Goal: Information Seeking & Learning: Find specific fact

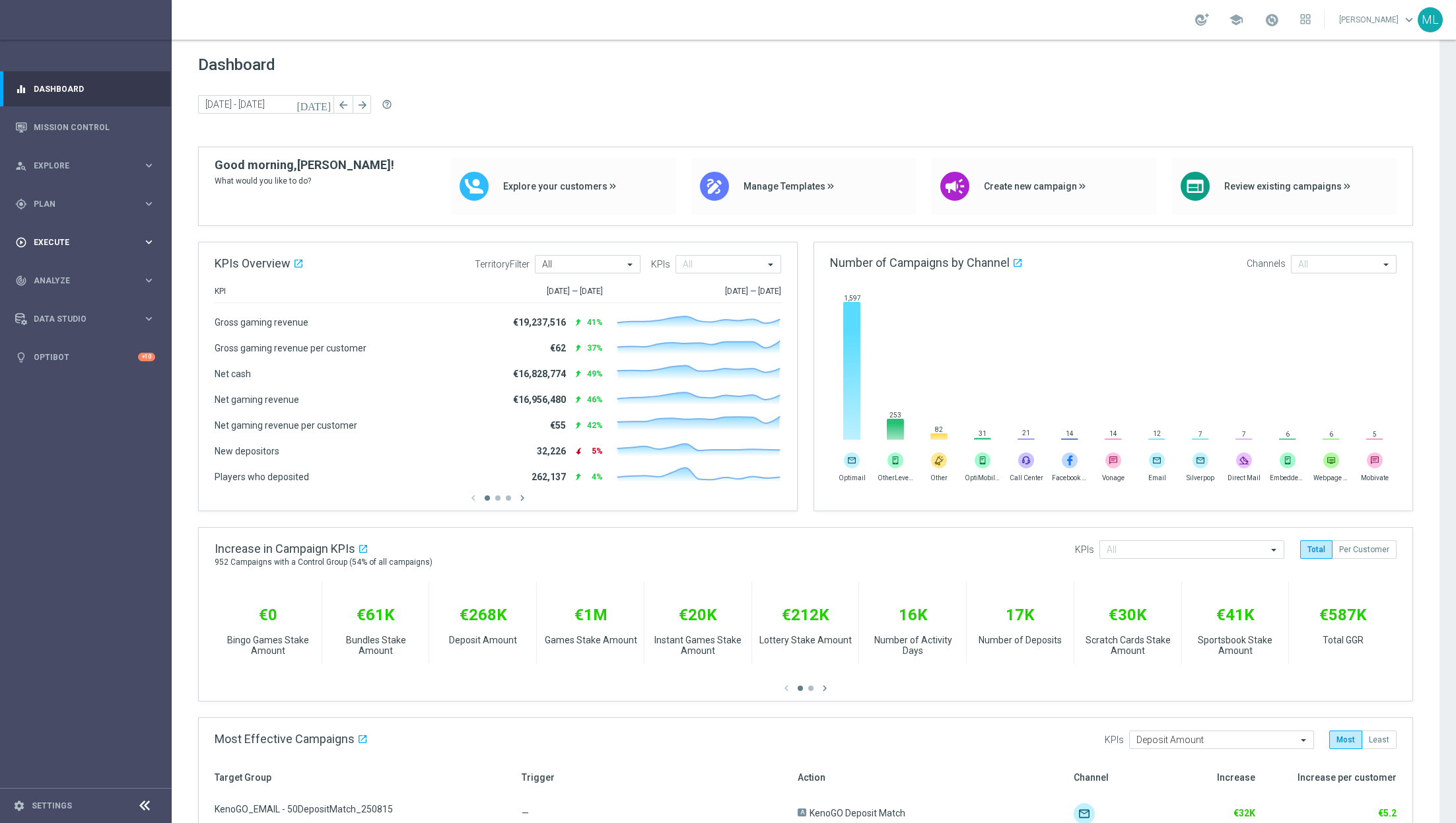
click at [150, 236] on icon "keyboard_arrow_right" at bounding box center [149, 242] width 12 height 12
click at [150, 201] on div "gps_fixed Plan keyboard_arrow_right" at bounding box center [85, 203] width 170 height 35
click at [61, 223] on link "Target Groups" at bounding box center [86, 228] width 103 height 11
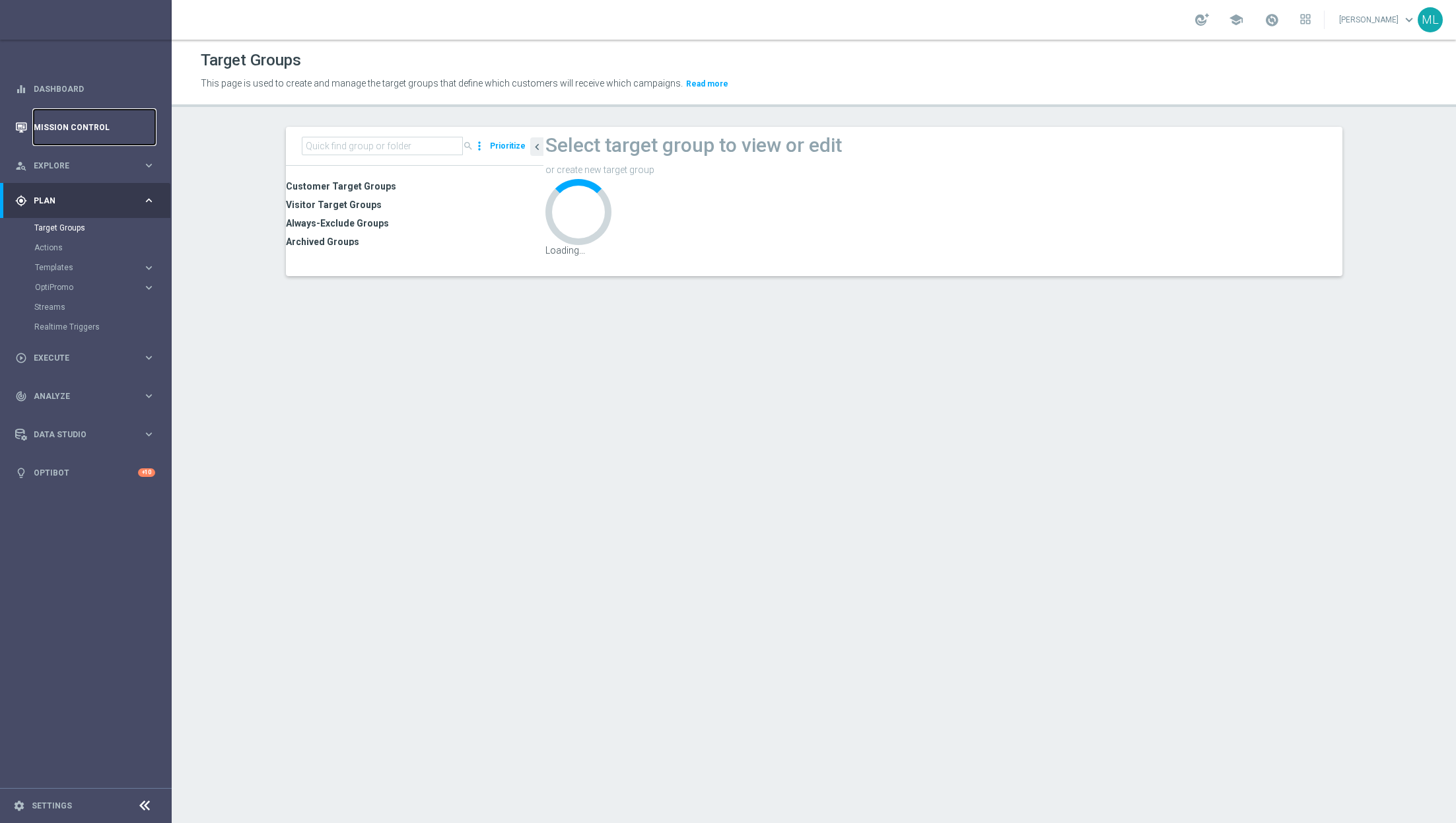
click at [45, 111] on link "Mission Control" at bounding box center [95, 127] width 121 height 35
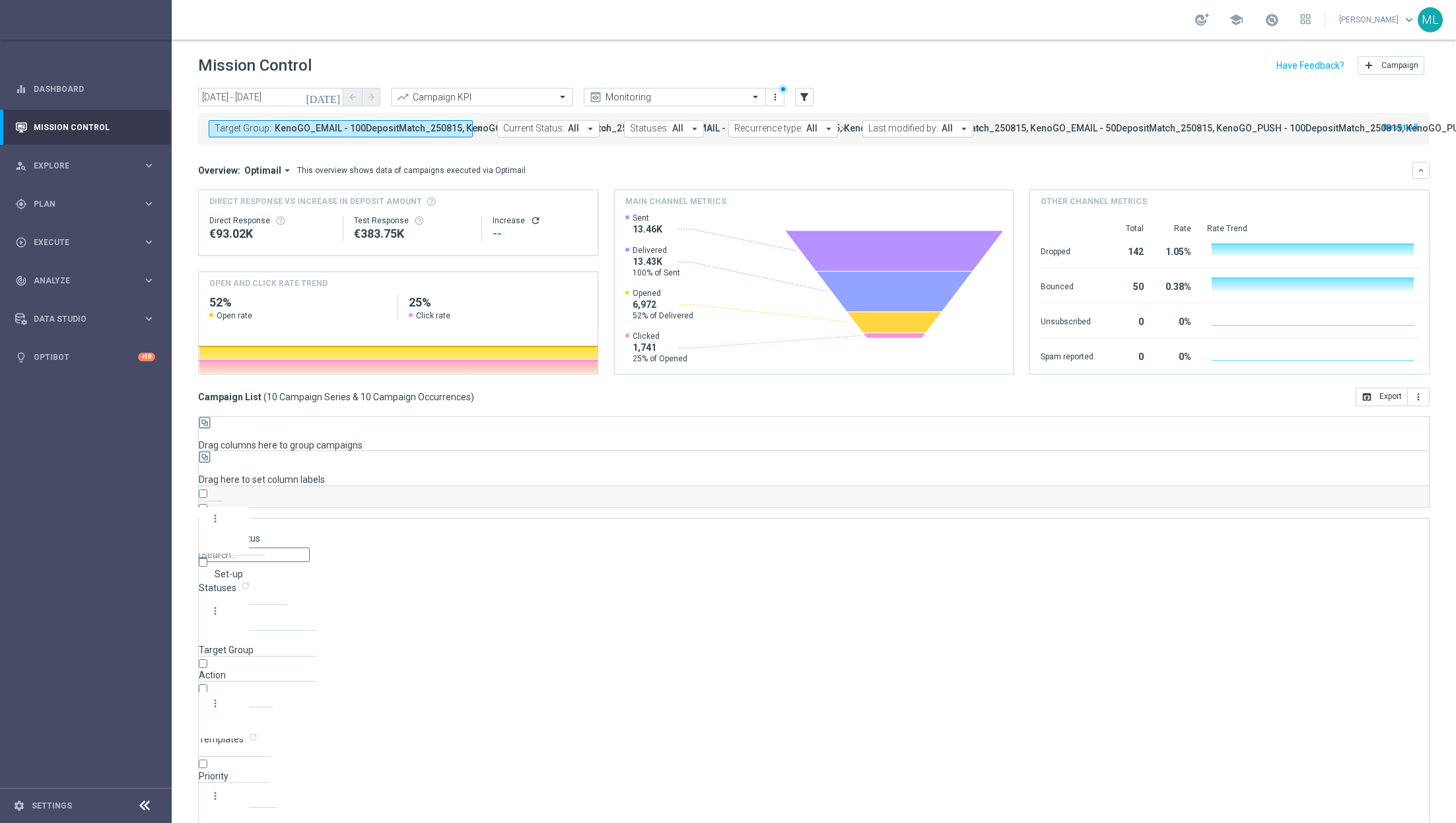
click at [335, 98] on icon "[DATE]" at bounding box center [323, 97] width 36 height 12
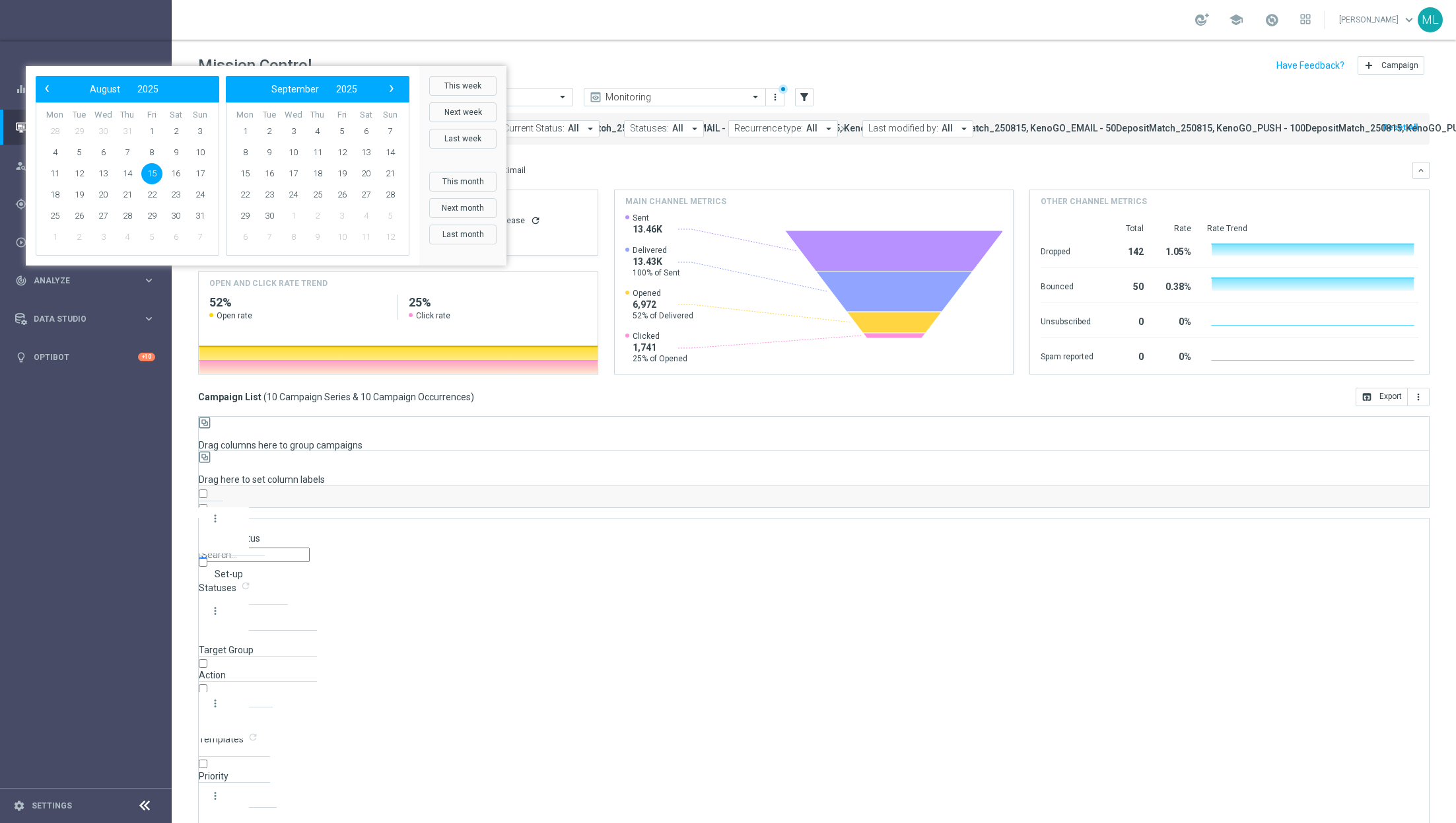
click at [163, 184] on span "15" at bounding box center [151, 173] width 21 height 21
click at [385, 61] on div "Mission Control add Campaign" at bounding box center [813, 66] width 1232 height 26
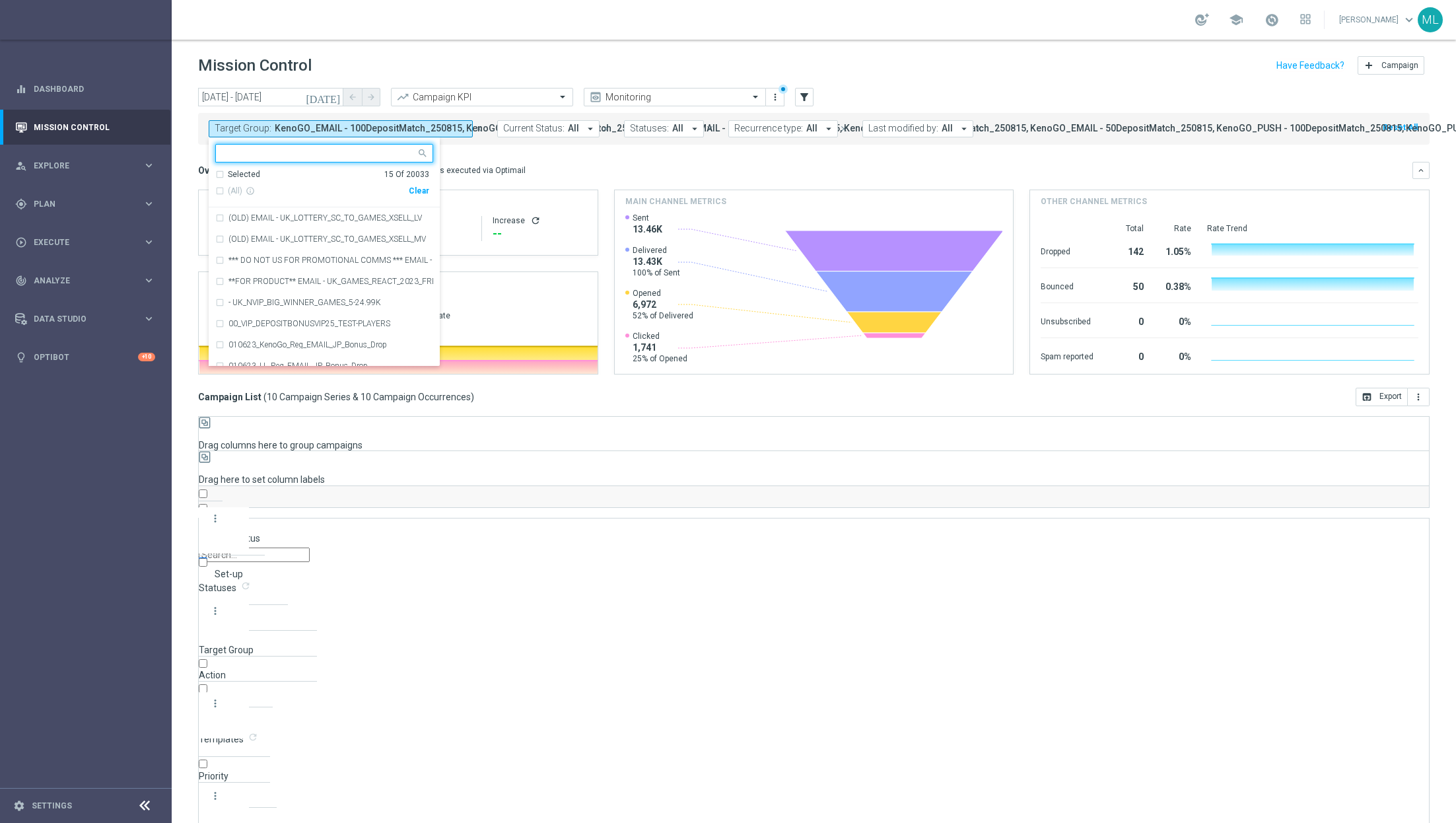
click at [0, 0] on div "Clear" at bounding box center [0, 0] width 0 height 0
click at [341, 153] on input "text" at bounding box center [319, 154] width 194 height 12
click at [219, 191] on div "(All Search Results)" at bounding box center [311, 191] width 194 height 12
type input "250815"
click at [491, 148] on mini-dashboard "Overview: Optimail arrow_drop_down This overview shows data of campaigns execut…" at bounding box center [813, 266] width 1232 height 243
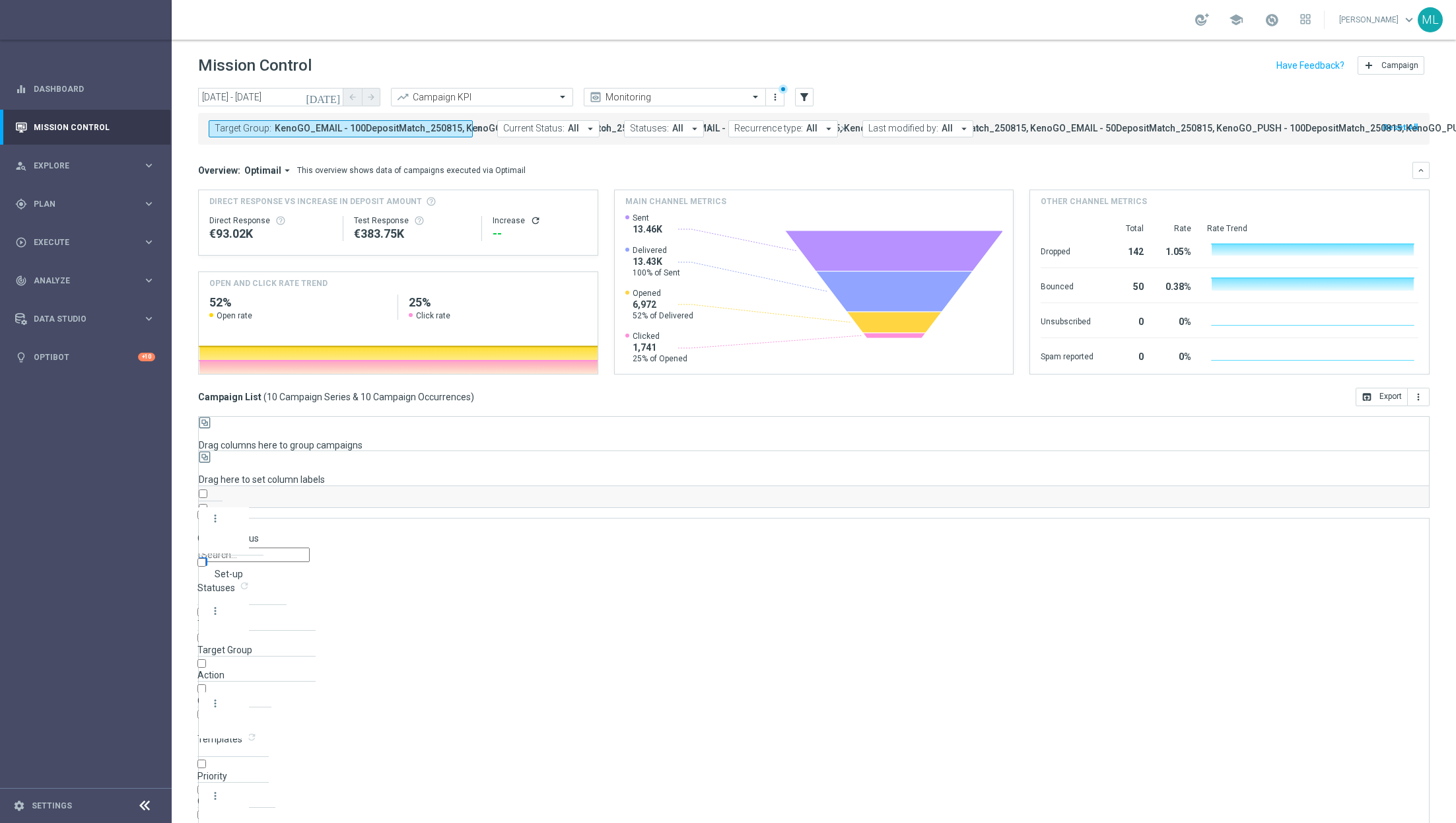
scroll to position [6, 0]
click at [217, 790] on icon "more_vert" at bounding box center [215, 796] width 12 height 12
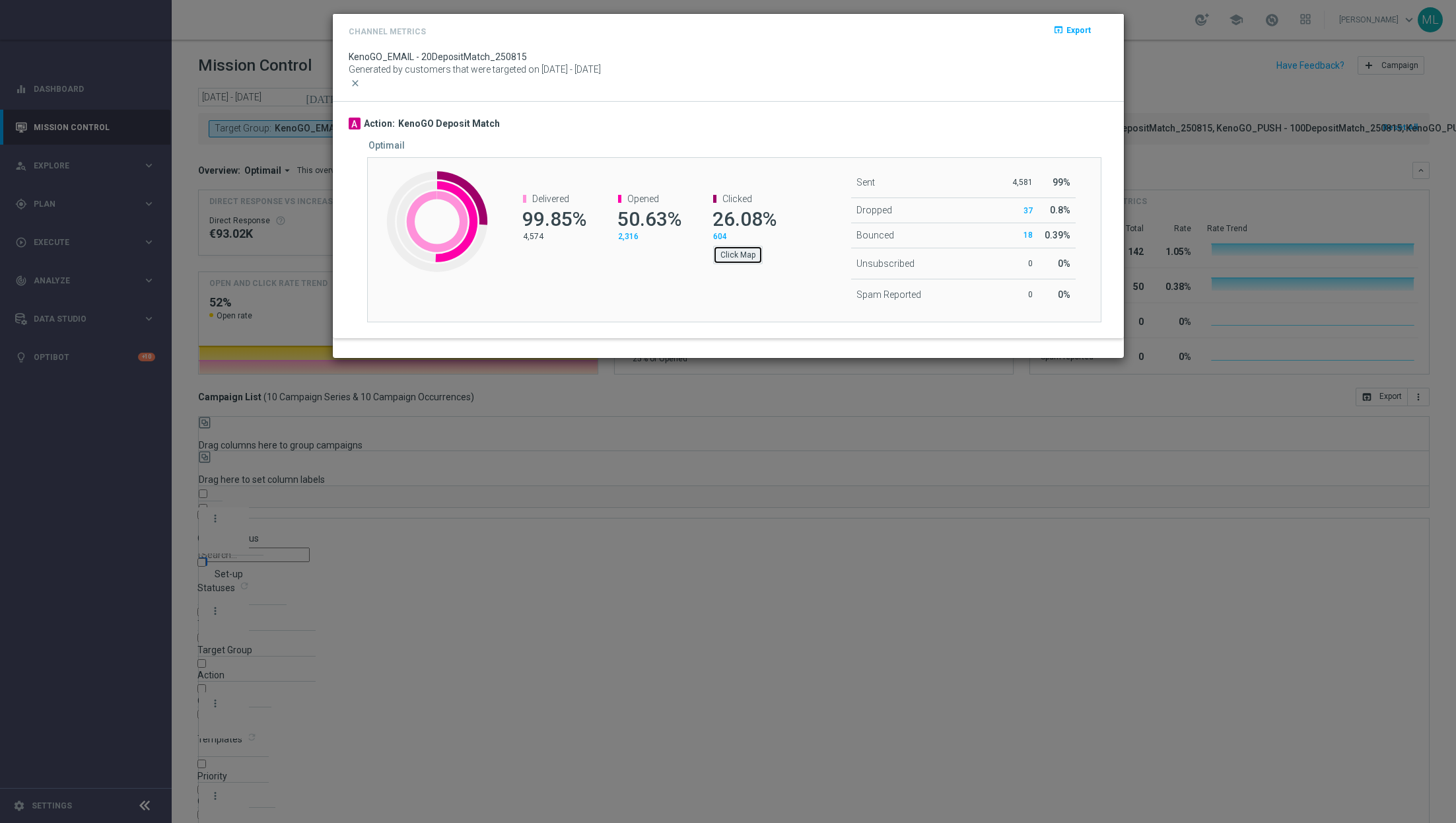
click at [749, 264] on button "Click Map" at bounding box center [738, 255] width 50 height 18
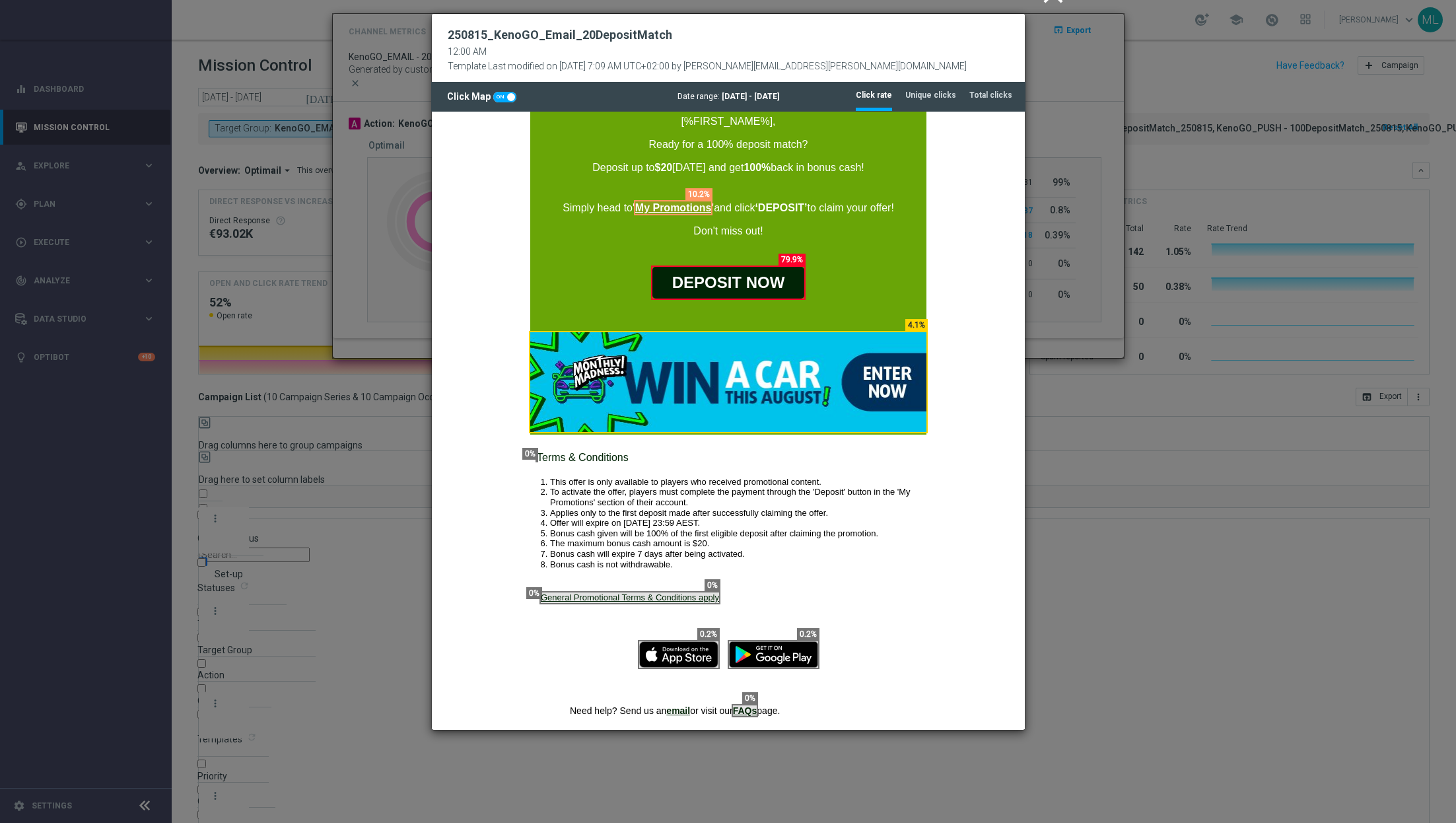
scroll to position [105, 0]
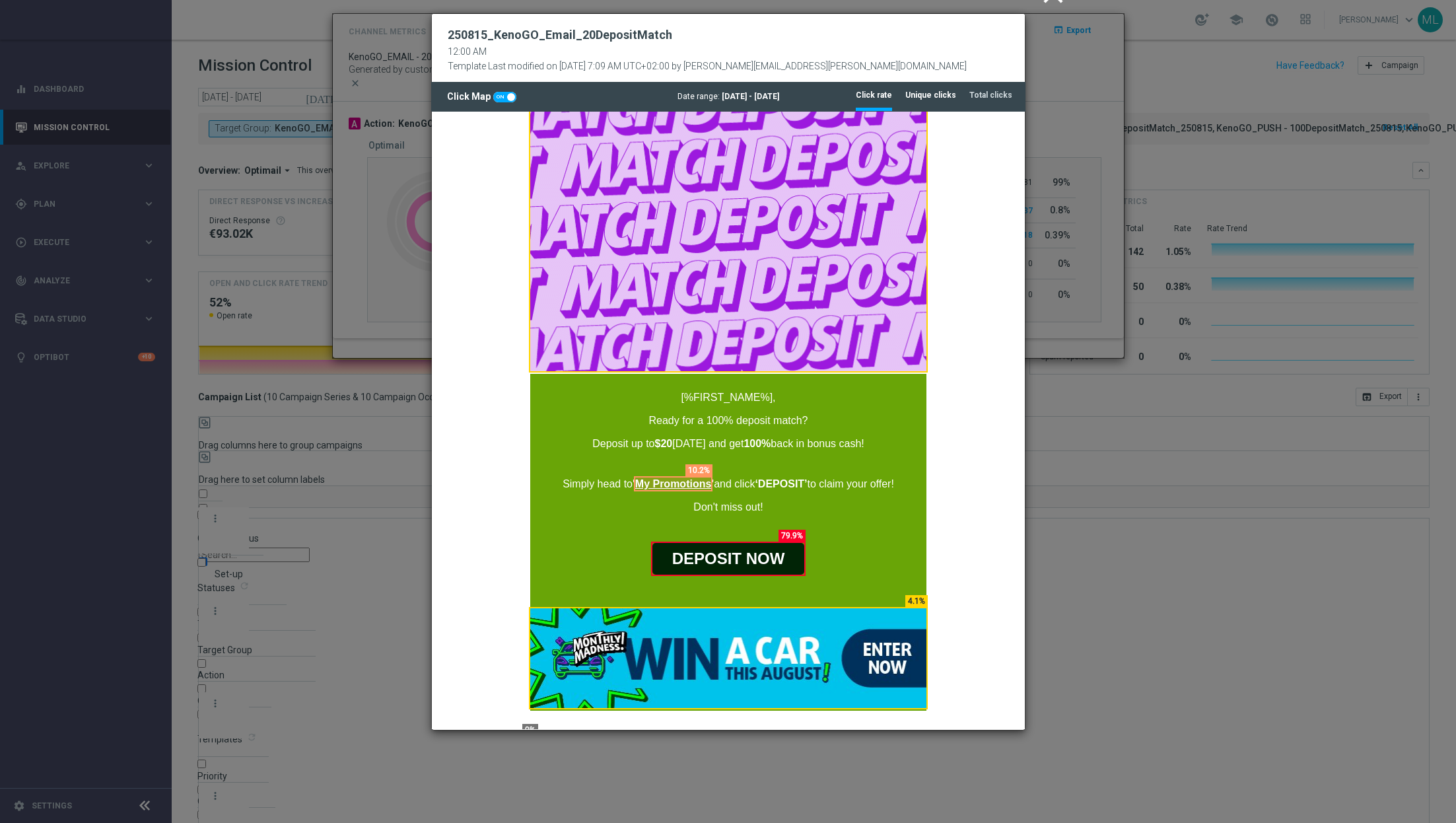
click at [924, 110] on li "Unique clicks" at bounding box center [930, 96] width 51 height 27
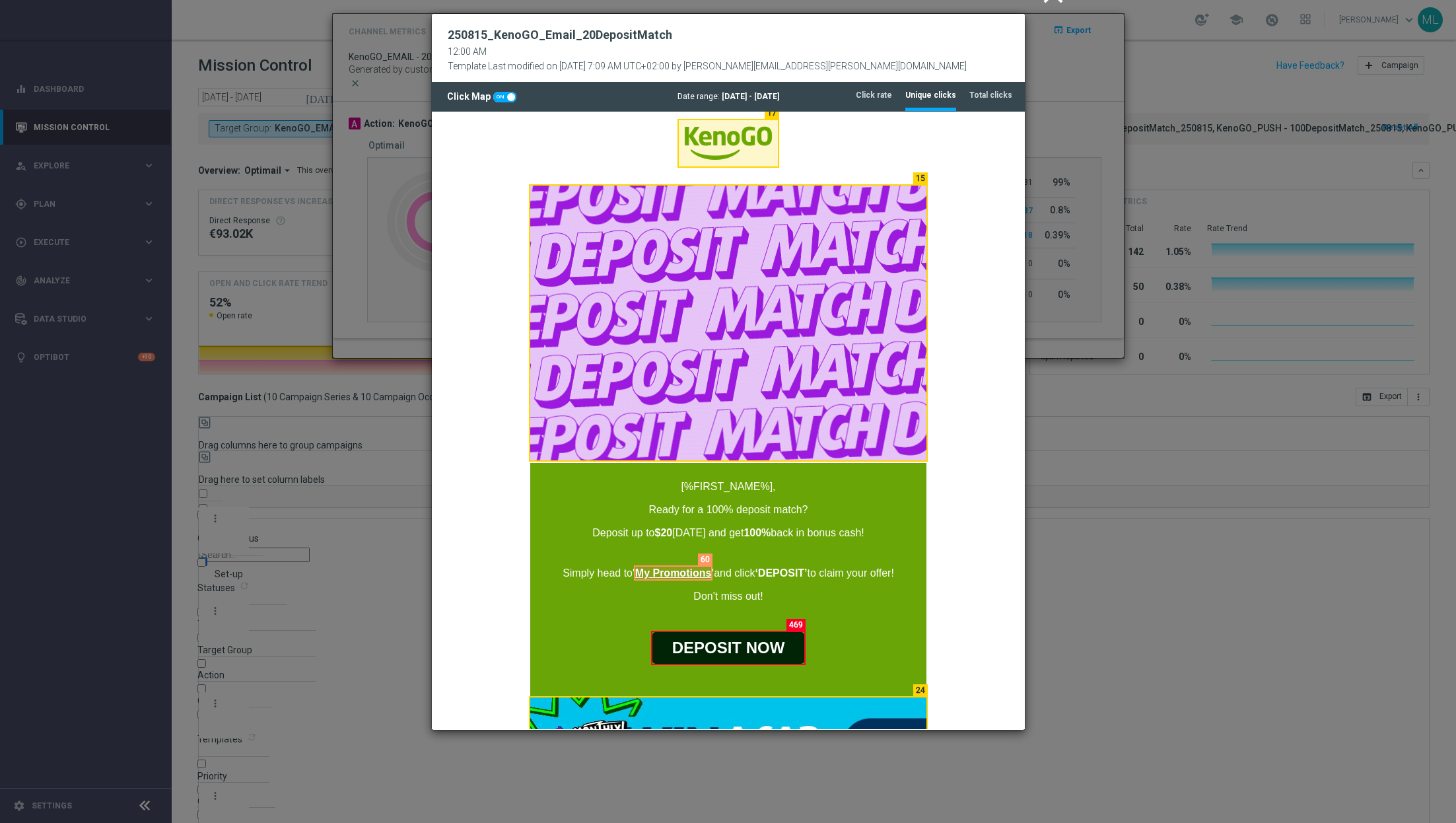
scroll to position [14, 0]
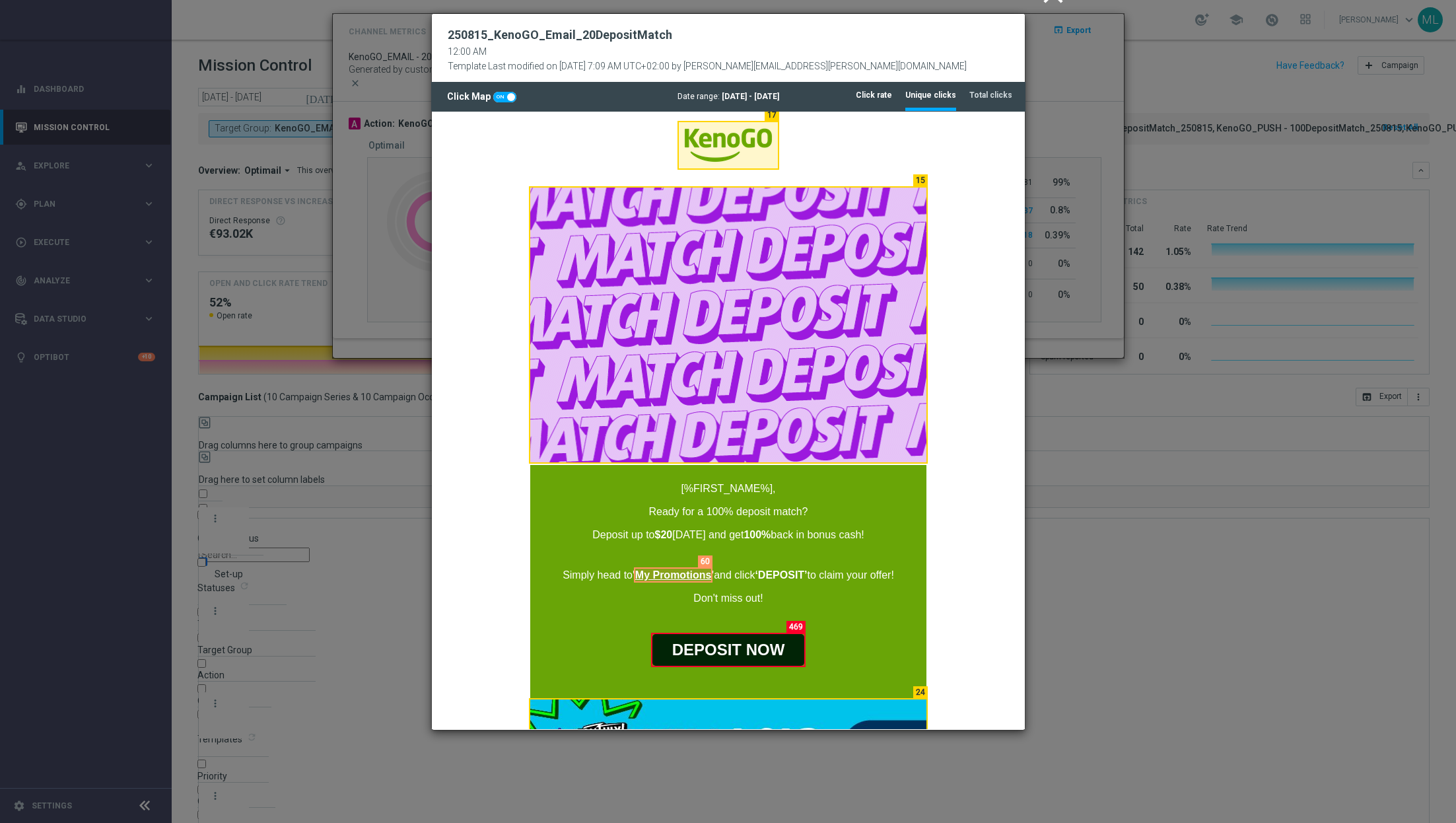
click at [868, 101] on tab-header "Click rate" at bounding box center [874, 96] width 37 height 12
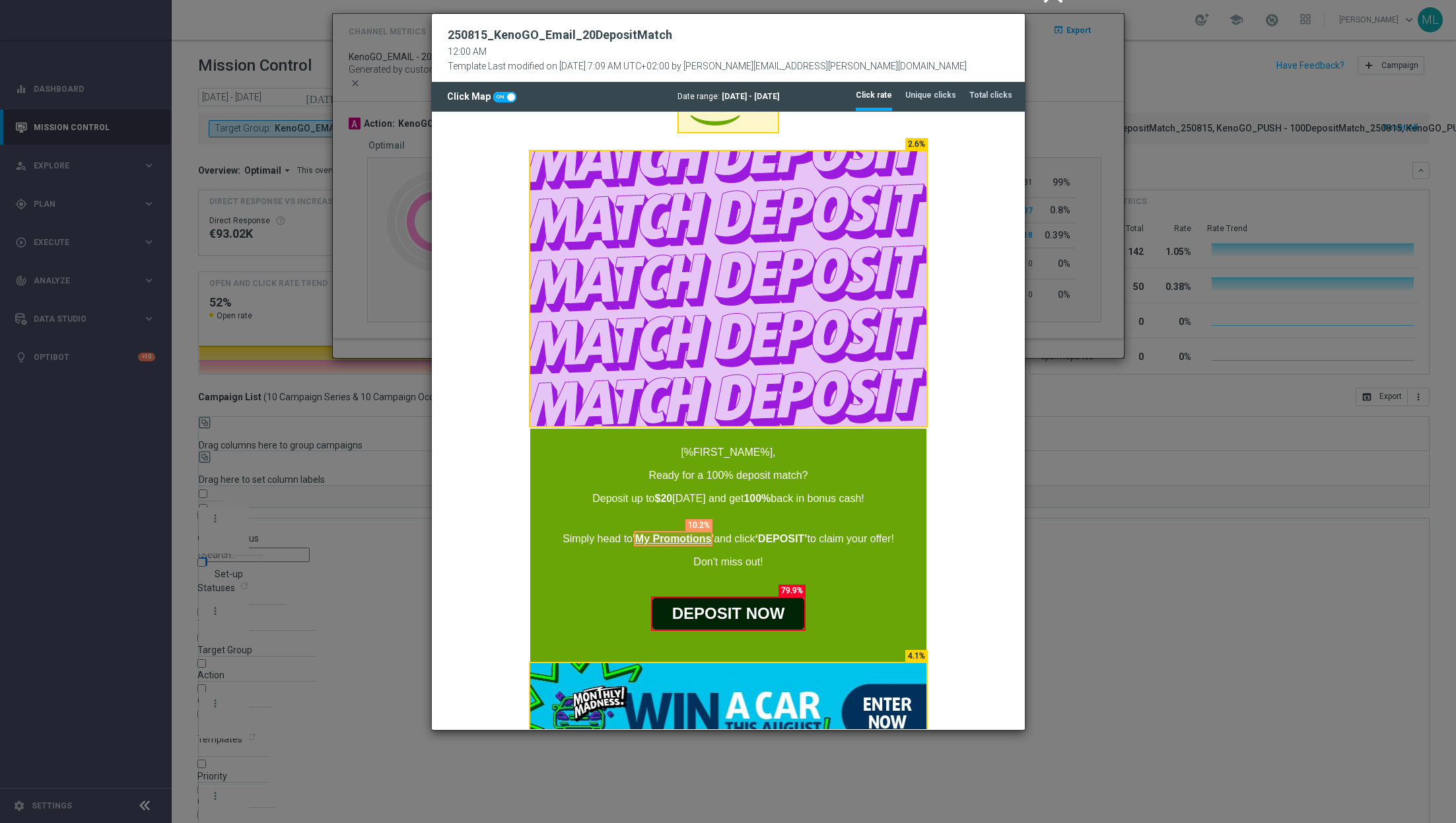
scroll to position [0, 0]
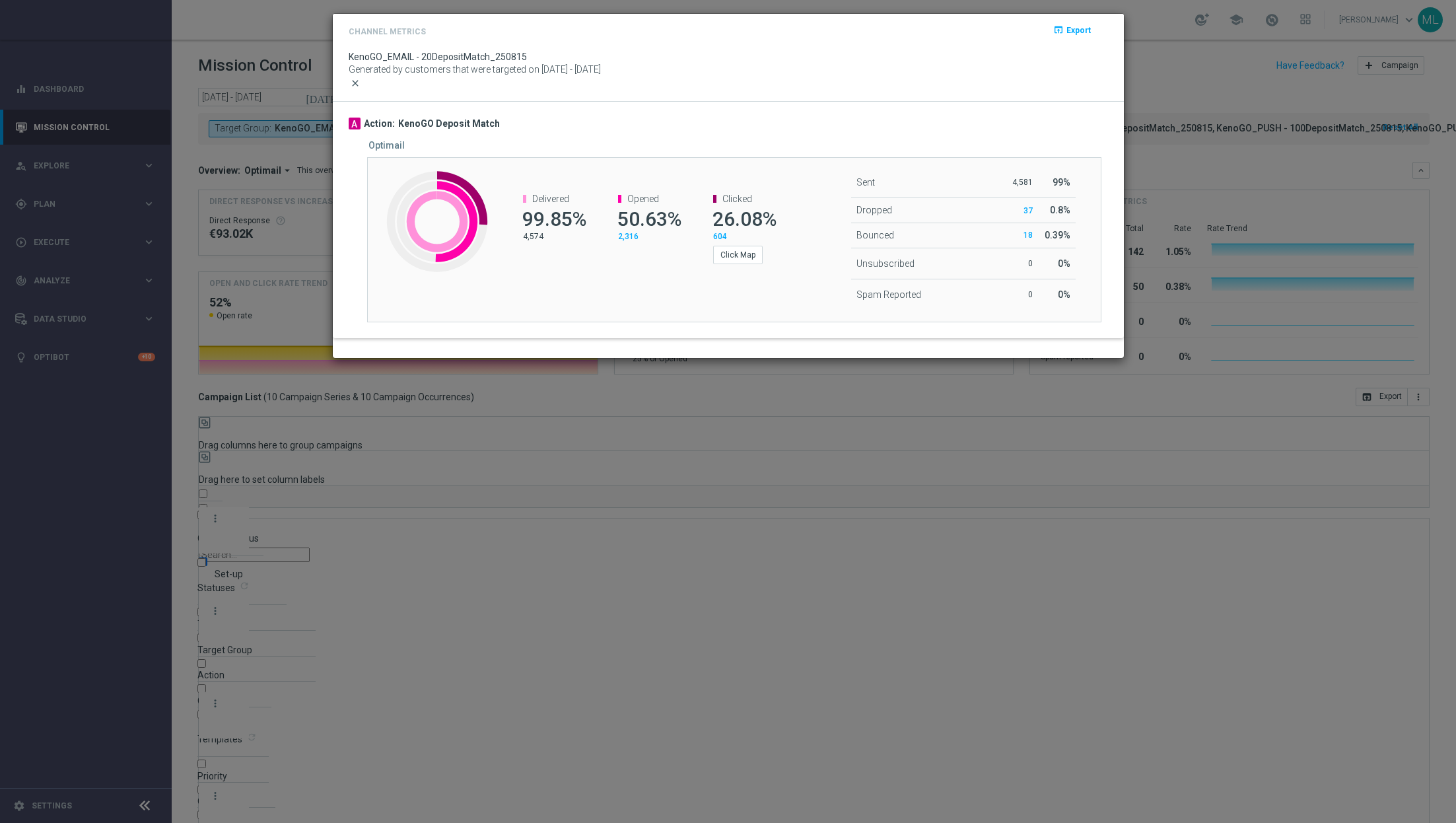
click at [360, 89] on span "close" at bounding box center [355, 83] width 11 height 11
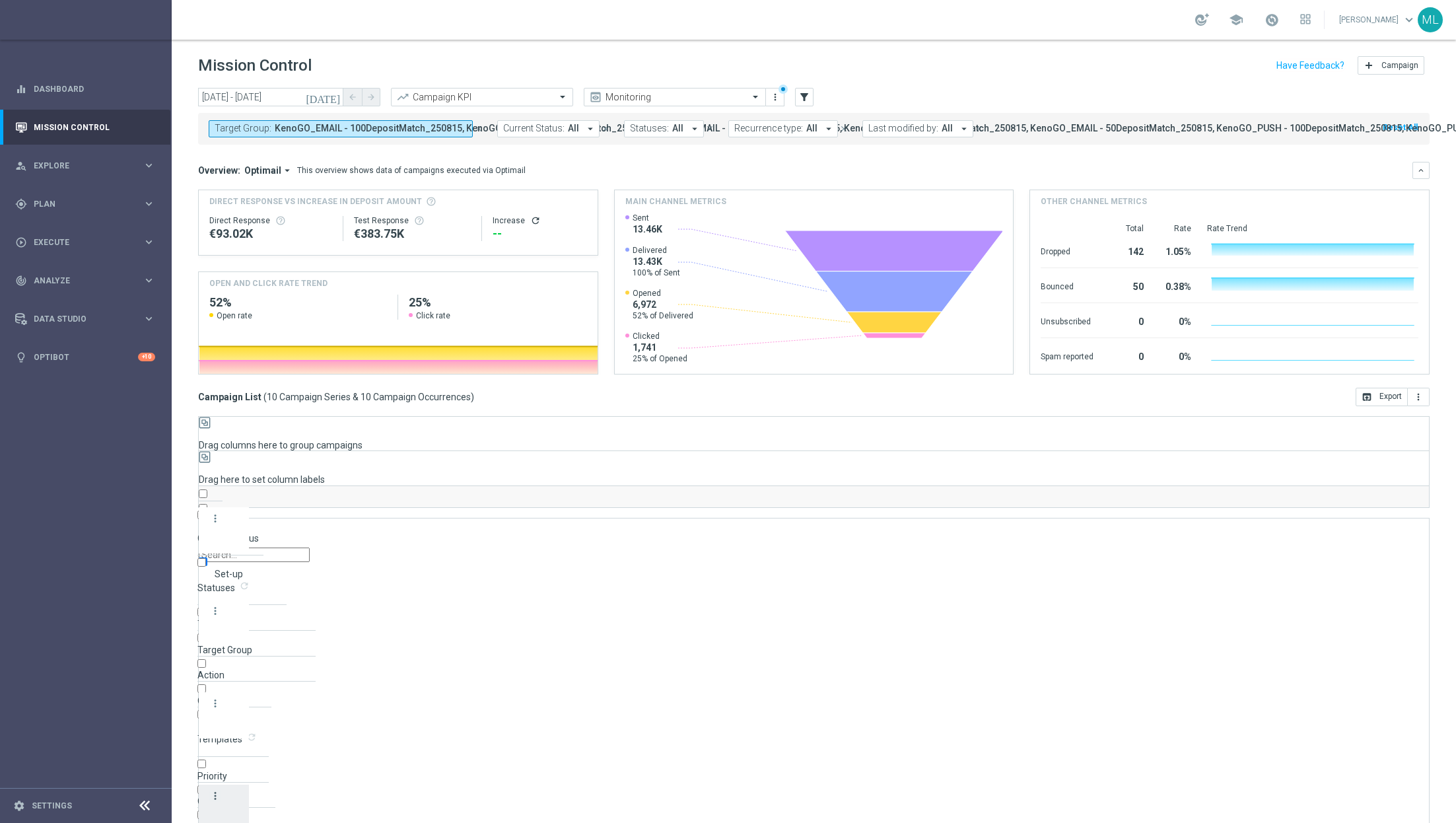
click at [214, 790] on icon "more_vert" at bounding box center [215, 796] width 12 height 12
click at [212, 605] on icon "more_vert" at bounding box center [215, 610] width 12 height 12
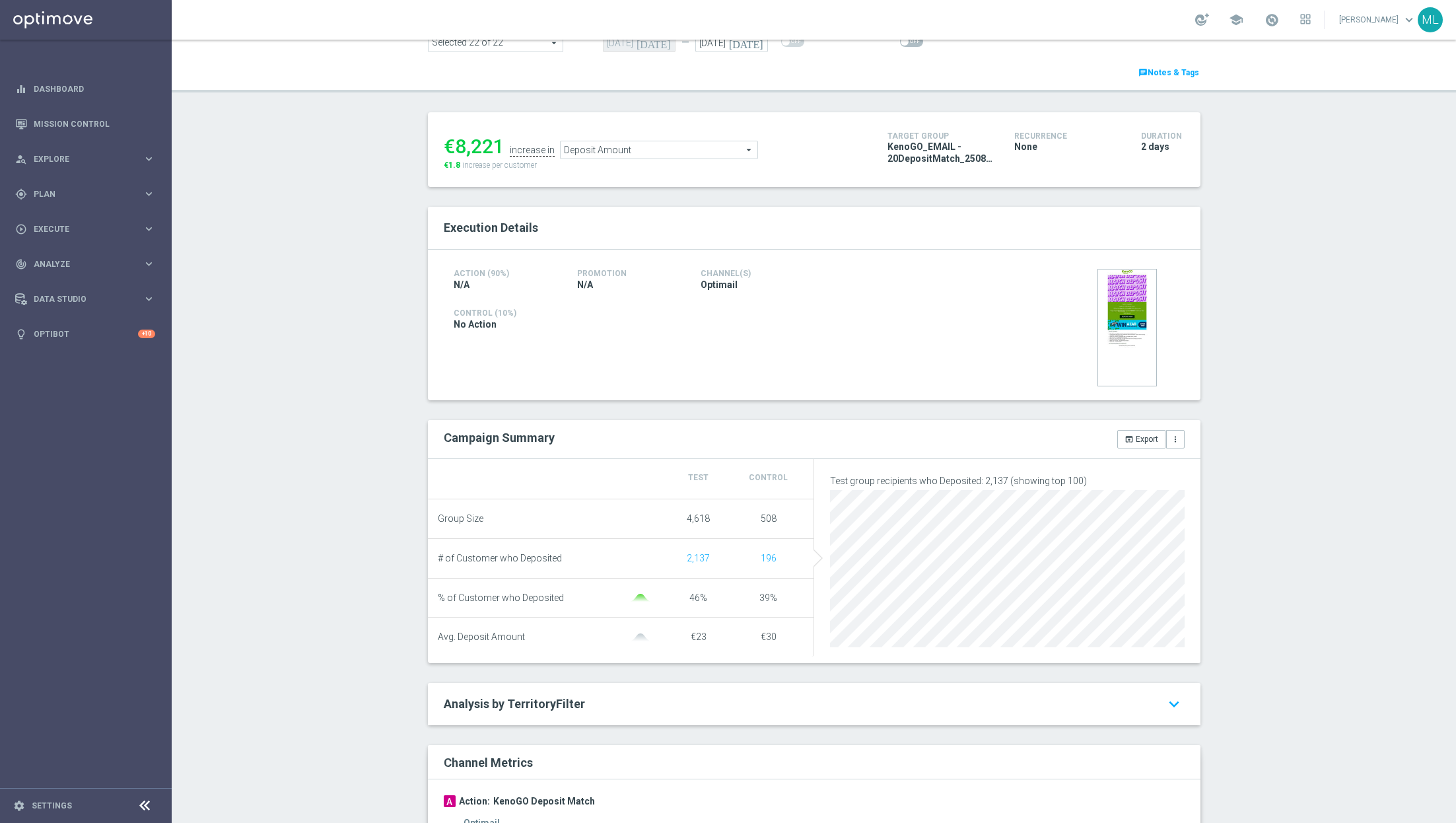
scroll to position [104, 0]
click at [688, 151] on span "Deposit Amount" at bounding box center [659, 152] width 197 height 17
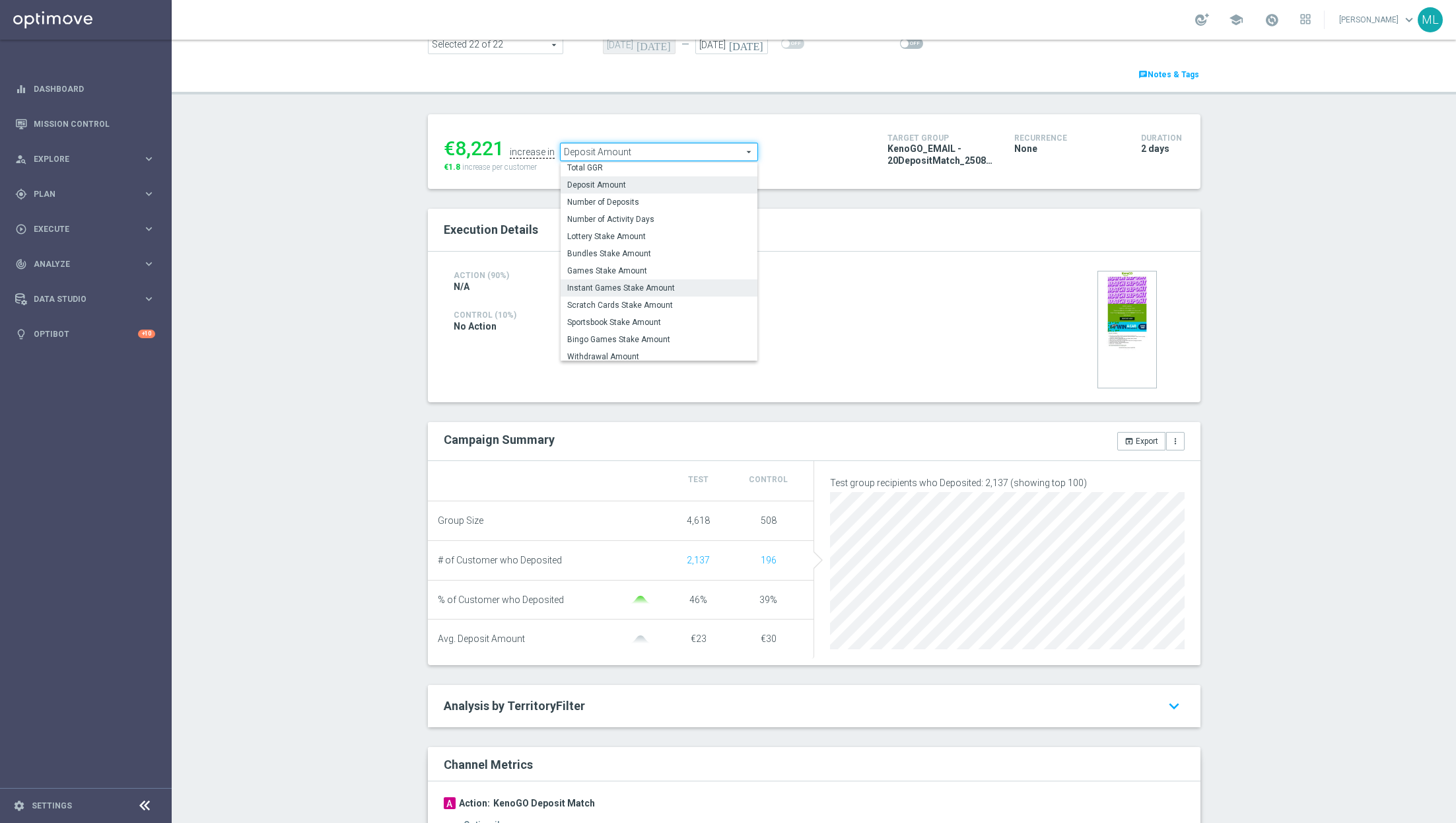
scroll to position [22, 0]
click at [633, 230] on span "Lottery Stake Amount" at bounding box center [659, 234] width 184 height 11
type input "Lottery Stake Amount"
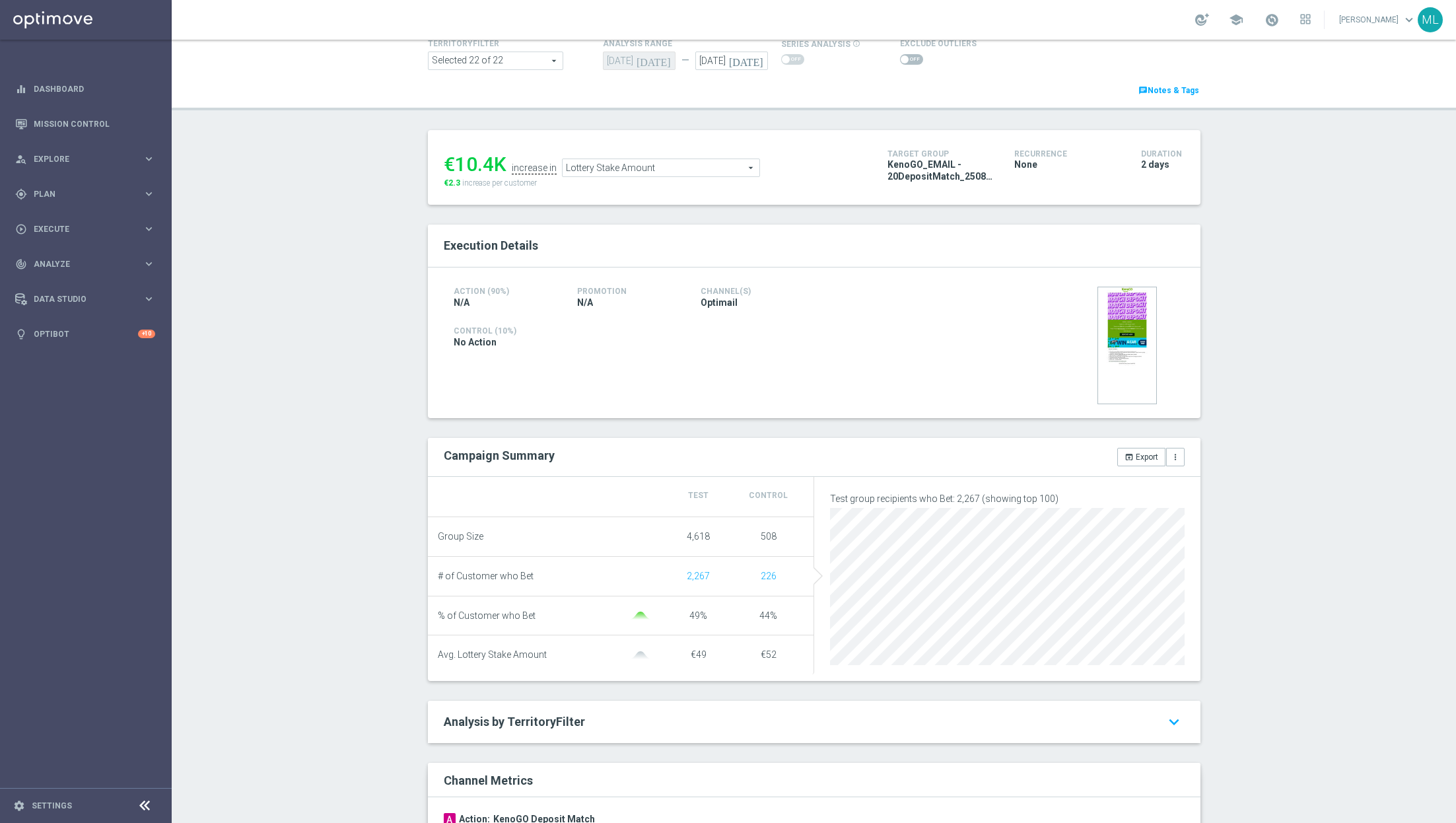
scroll to position [81, 0]
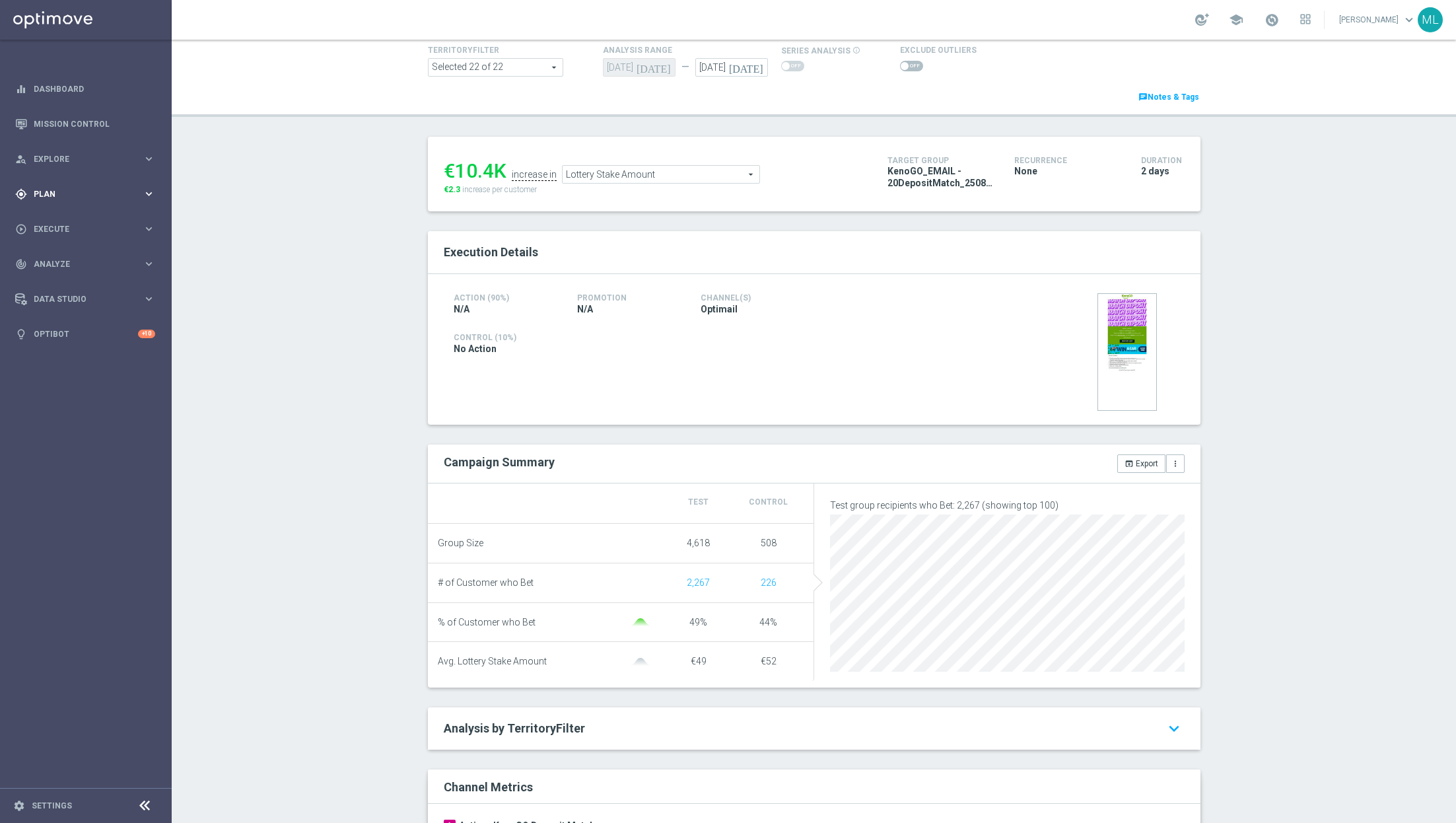
click at [150, 199] on icon "keyboard_arrow_right" at bounding box center [149, 194] width 12 height 12
click at [148, 345] on icon "keyboard_arrow_right" at bounding box center [149, 347] width 12 height 12
click at [135, 157] on span "Explore" at bounding box center [88, 159] width 109 height 8
click at [89, 188] on link "Customer Explorer" at bounding box center [86, 186] width 103 height 11
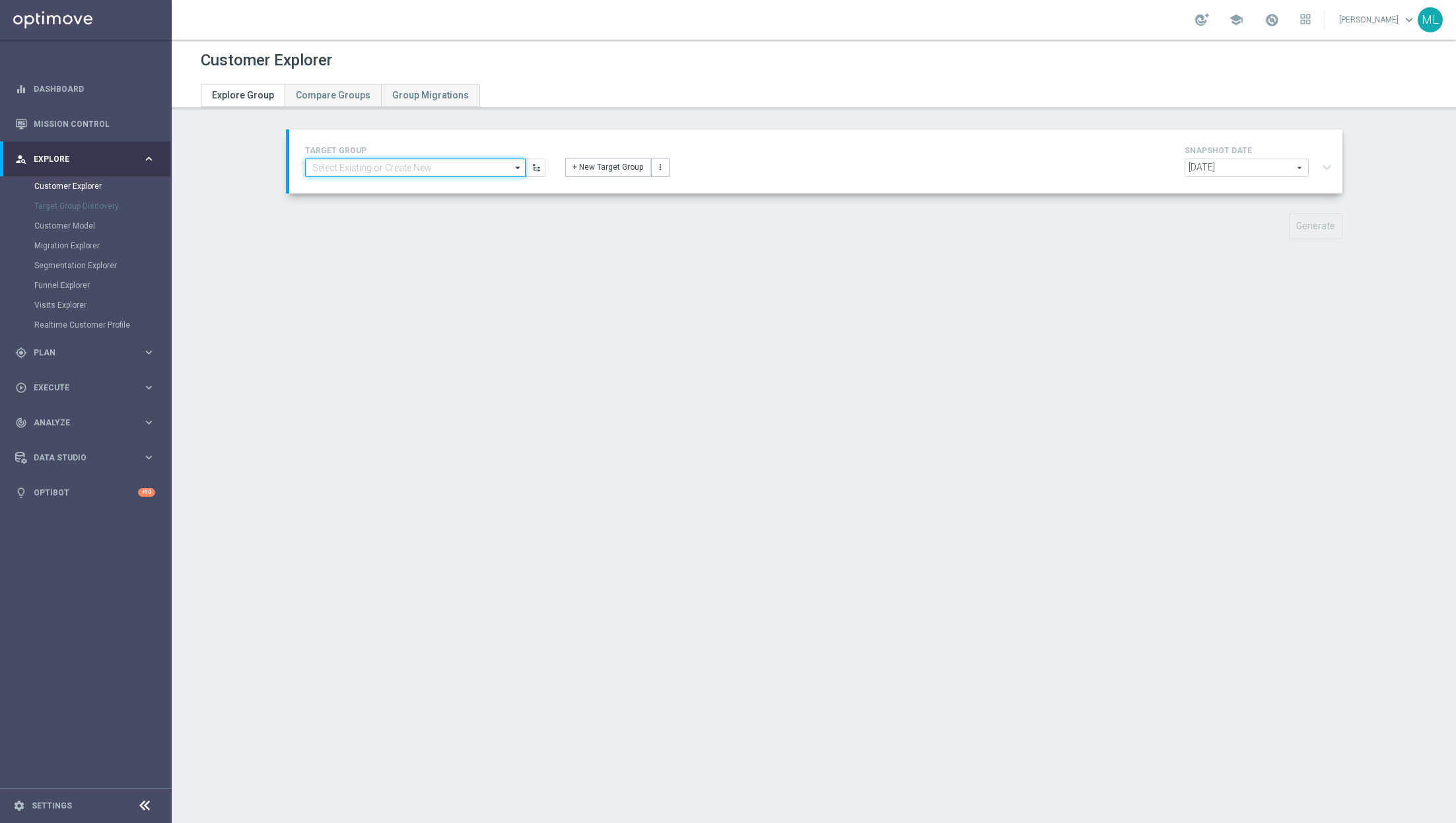
click at [343, 168] on input at bounding box center [415, 168] width 221 height 18
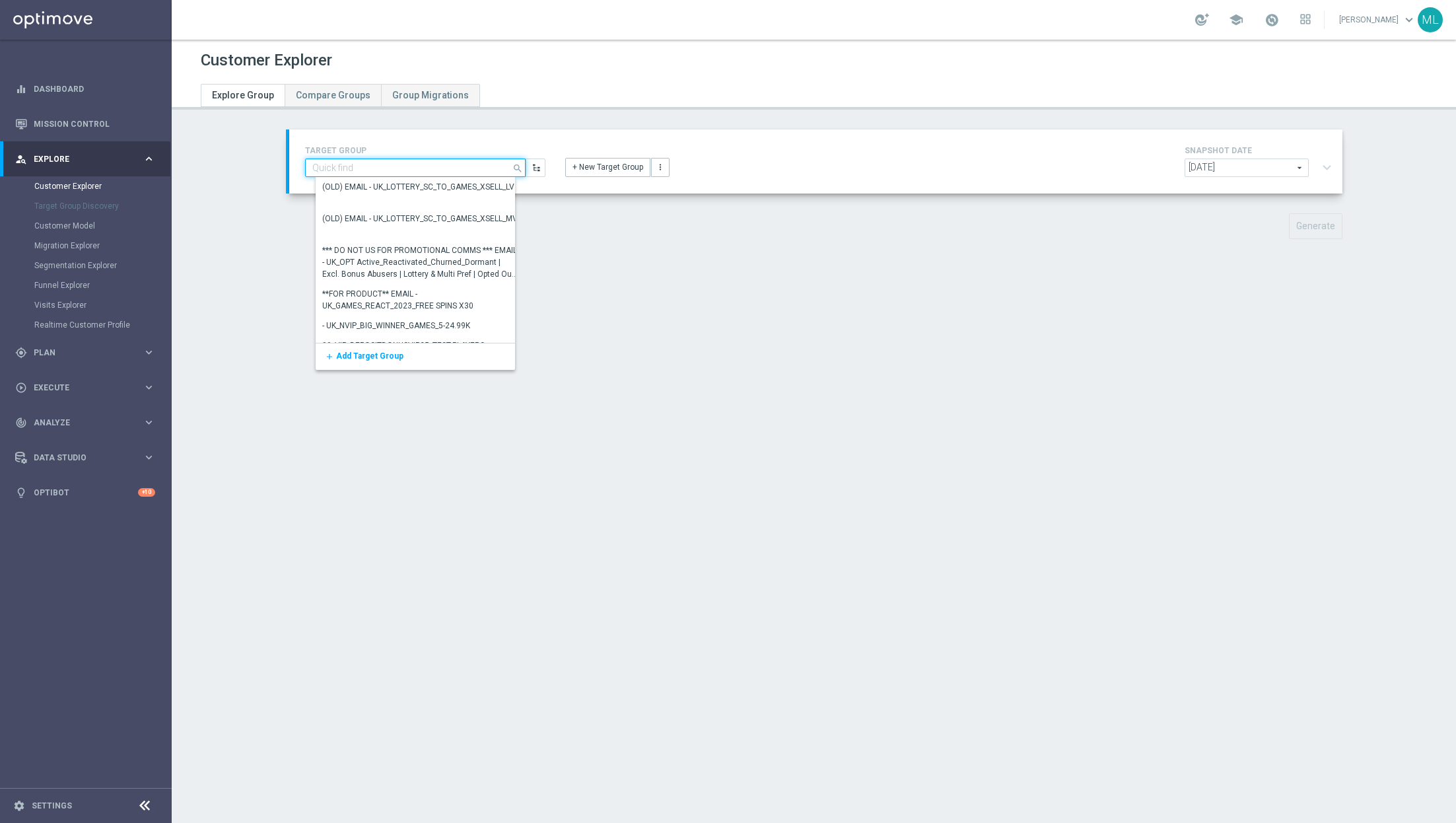
paste input "21092867"
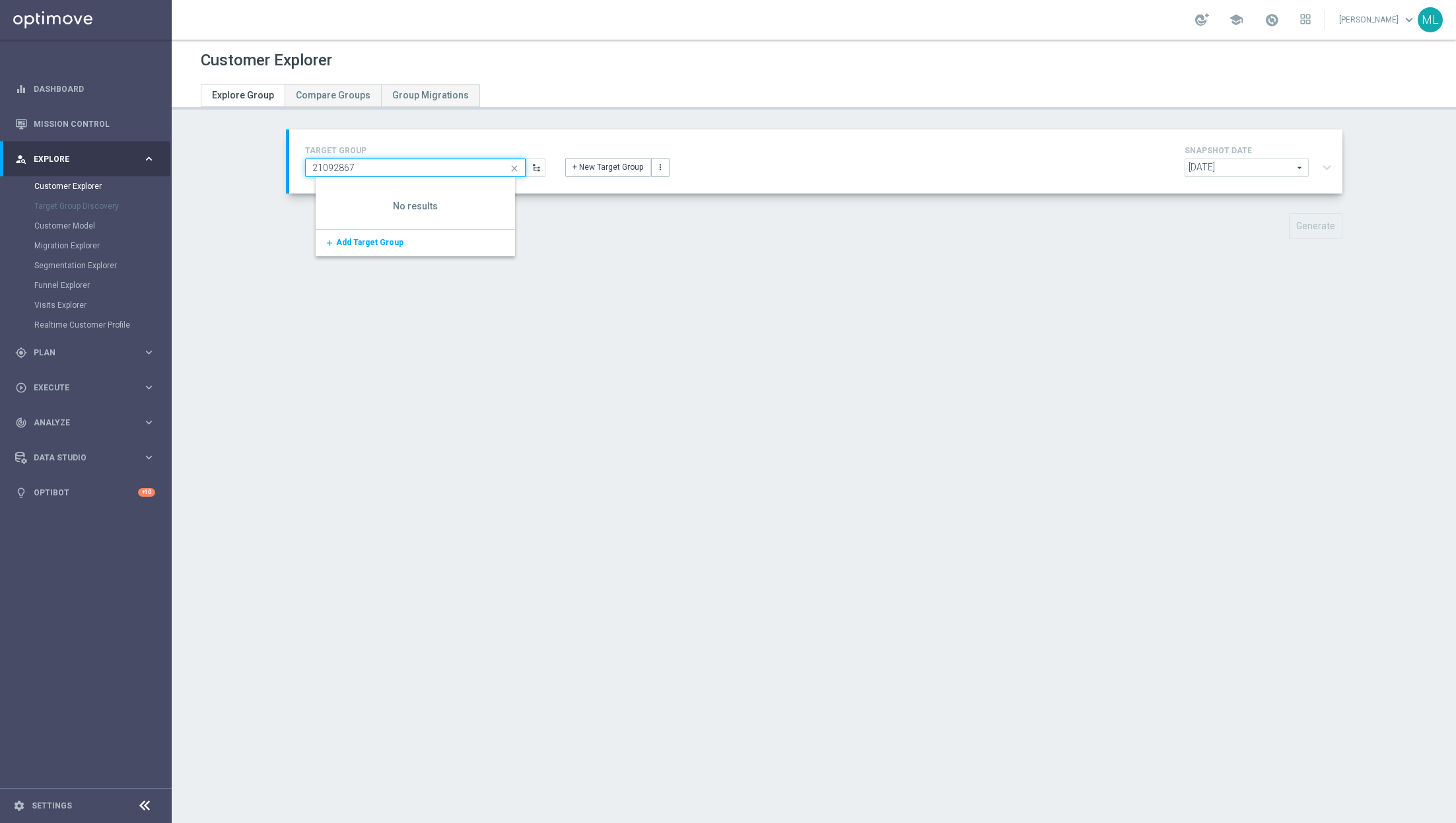
type input "21092867"
click at [256, 166] on section "TARGET GROUP 21092867 close Show Selected 0 of 20025" at bounding box center [814, 194] width 1284 height 130
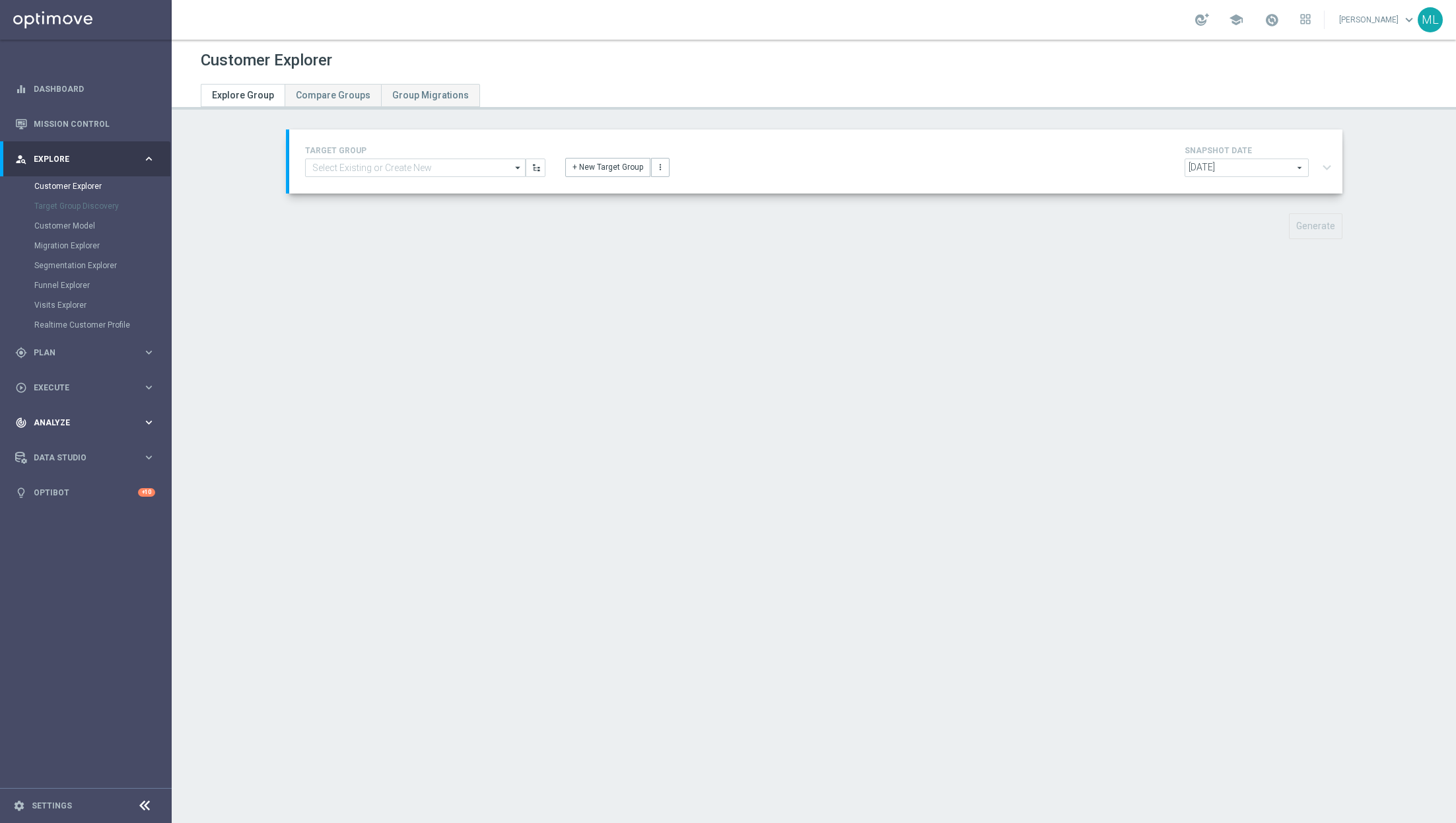
click at [154, 419] on icon "keyboard_arrow_right" at bounding box center [149, 422] width 12 height 12
click at [71, 290] on link "Customer 360" at bounding box center [86, 291] width 103 height 11
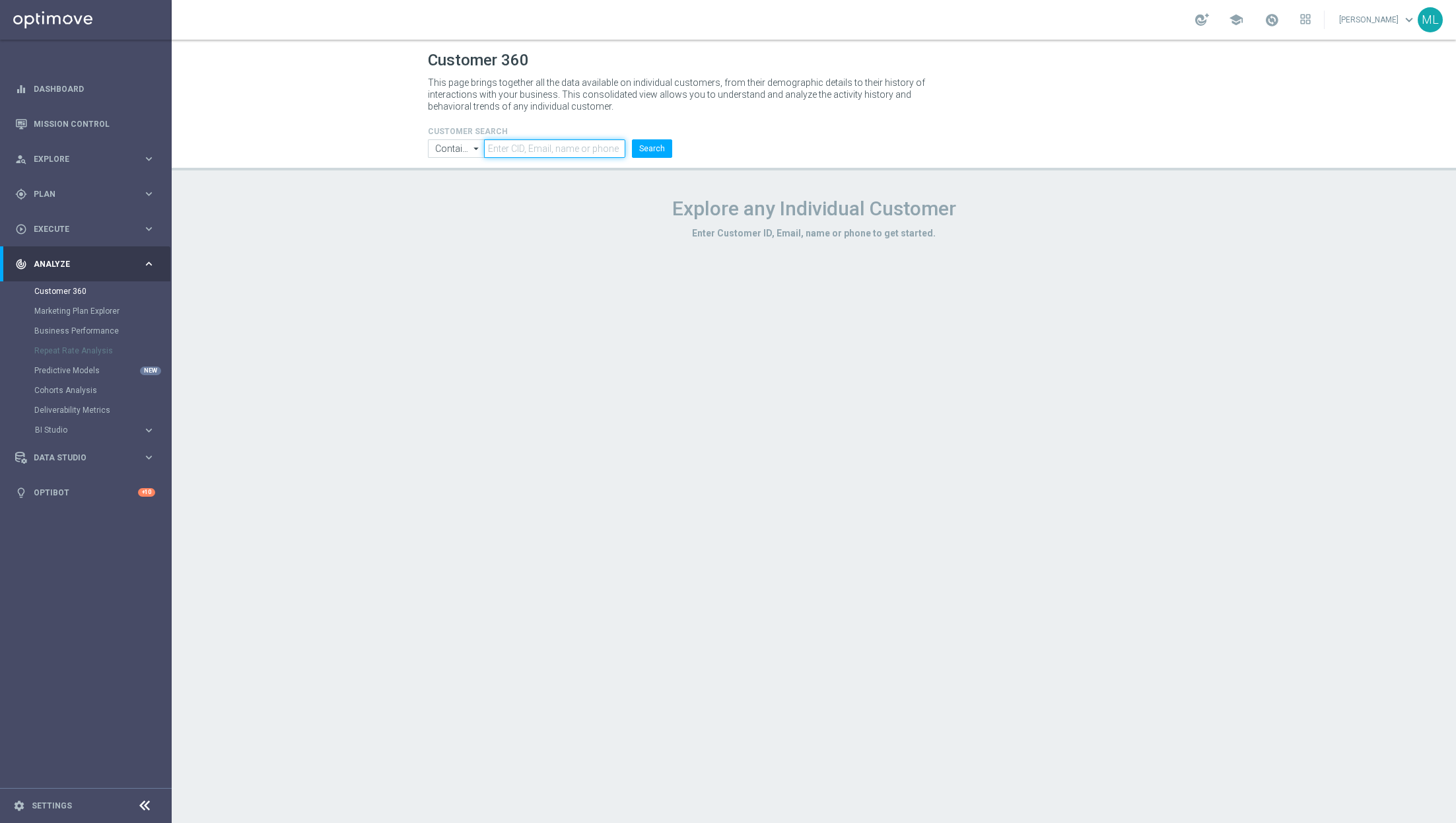
click at [542, 149] on input "text" at bounding box center [554, 149] width 140 height 18
paste input "21092867"
type input "21092867"
click at [652, 148] on button "Search" at bounding box center [652, 149] width 40 height 18
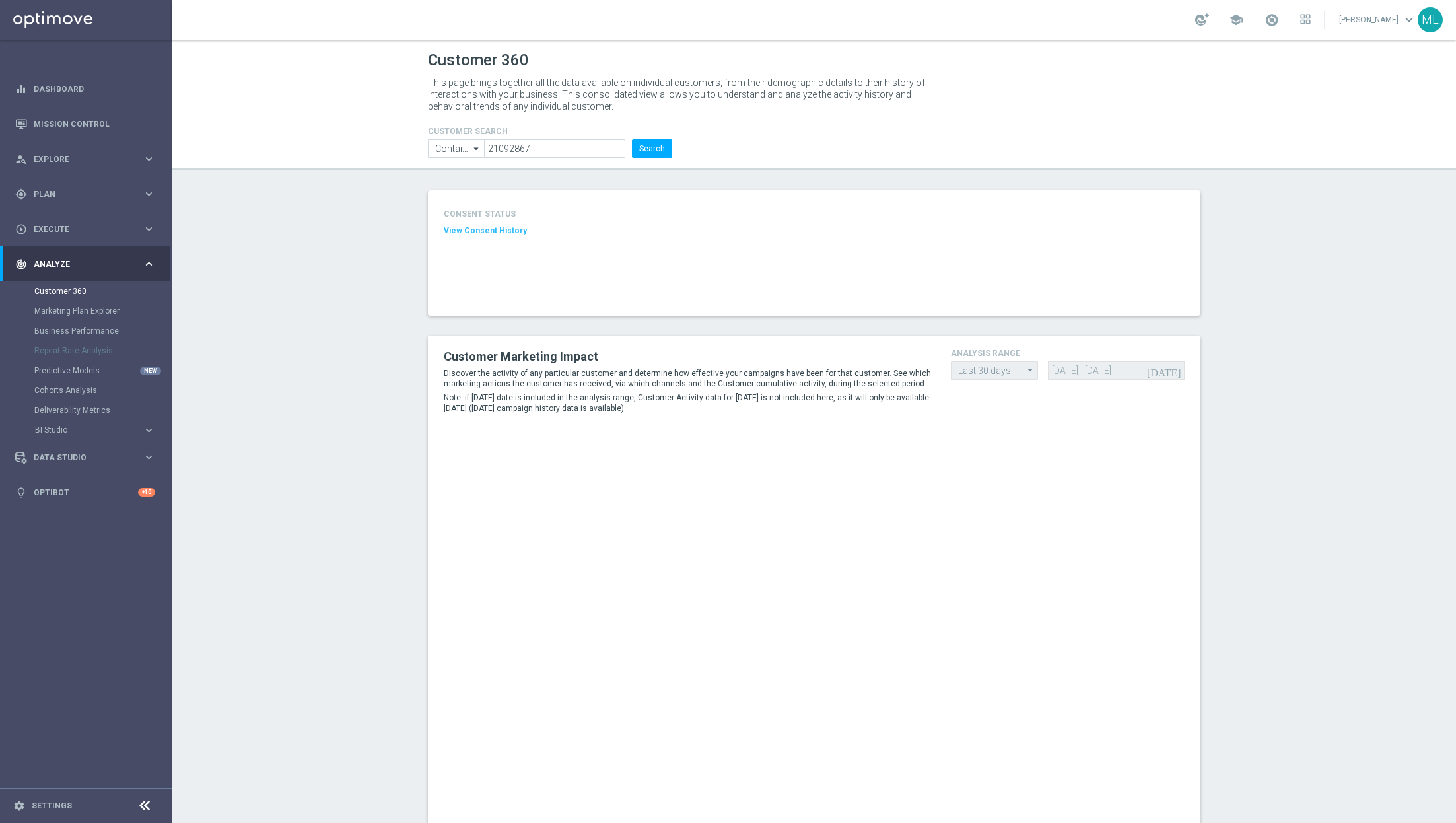
click at [473, 149] on icon "arrow_drop_down" at bounding box center [477, 149] width 13 height 17
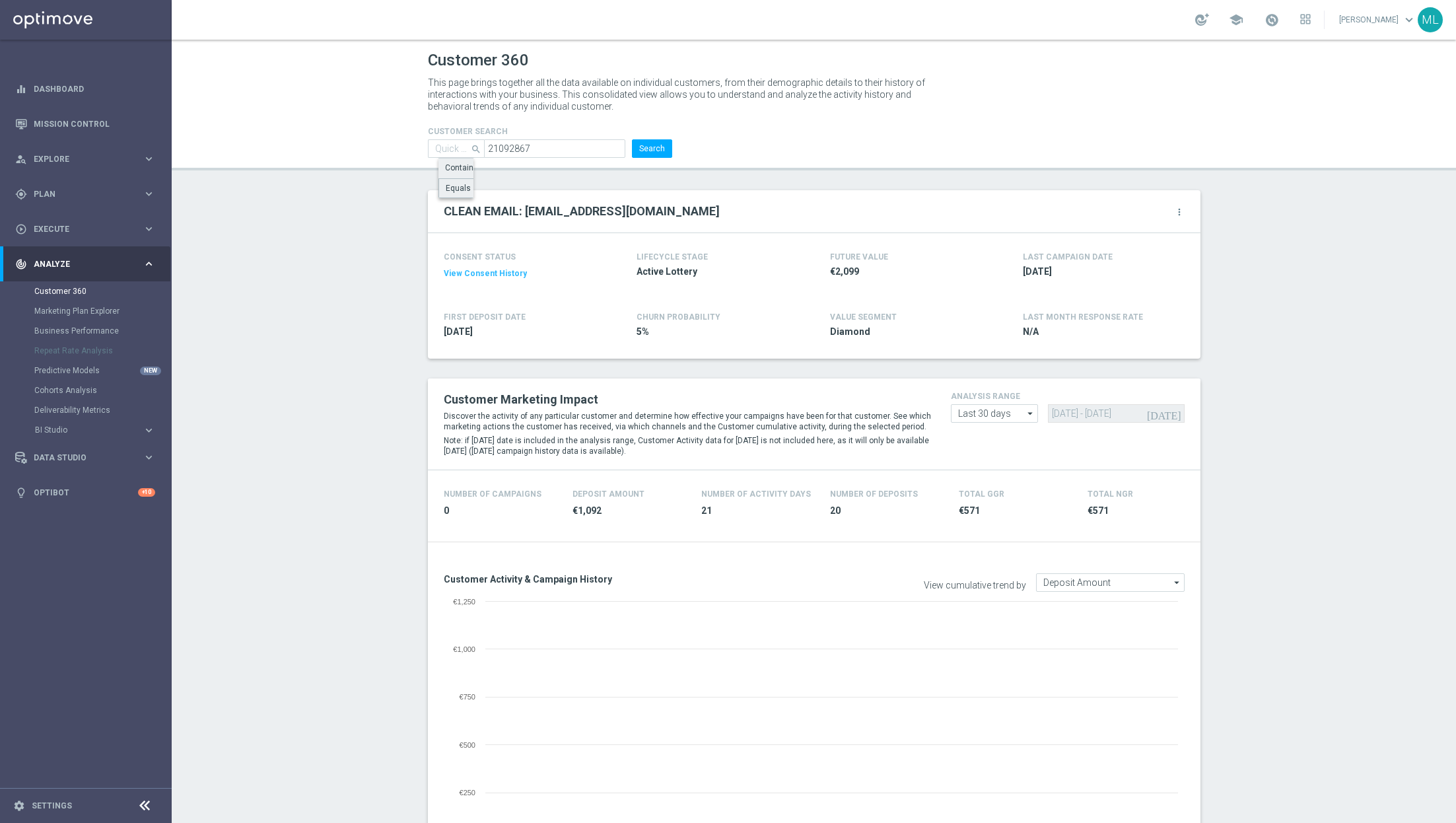
click at [467, 184] on div "Equals" at bounding box center [458, 188] width 25 height 12
type input "Equals"
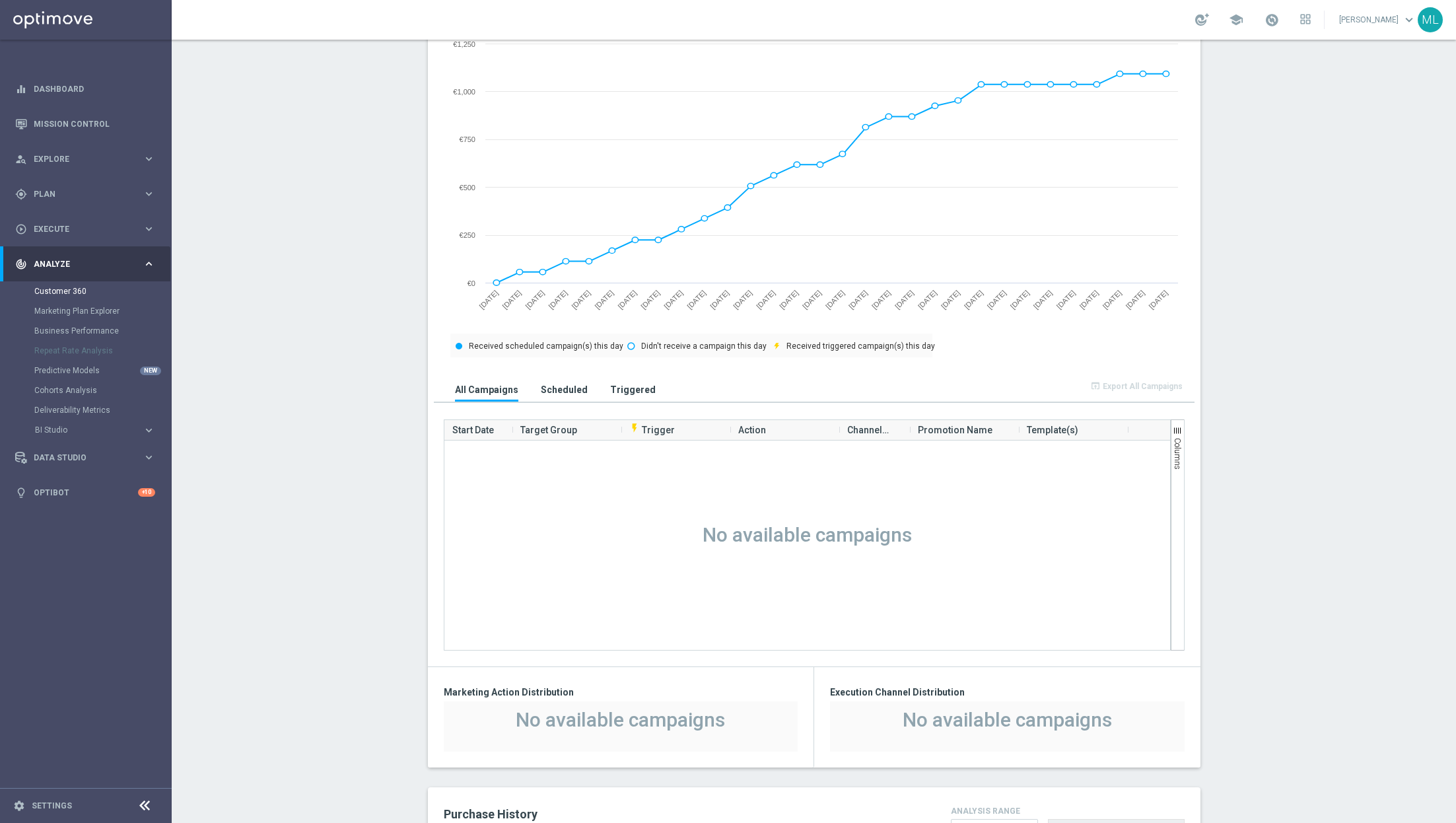
scroll to position [577, 0]
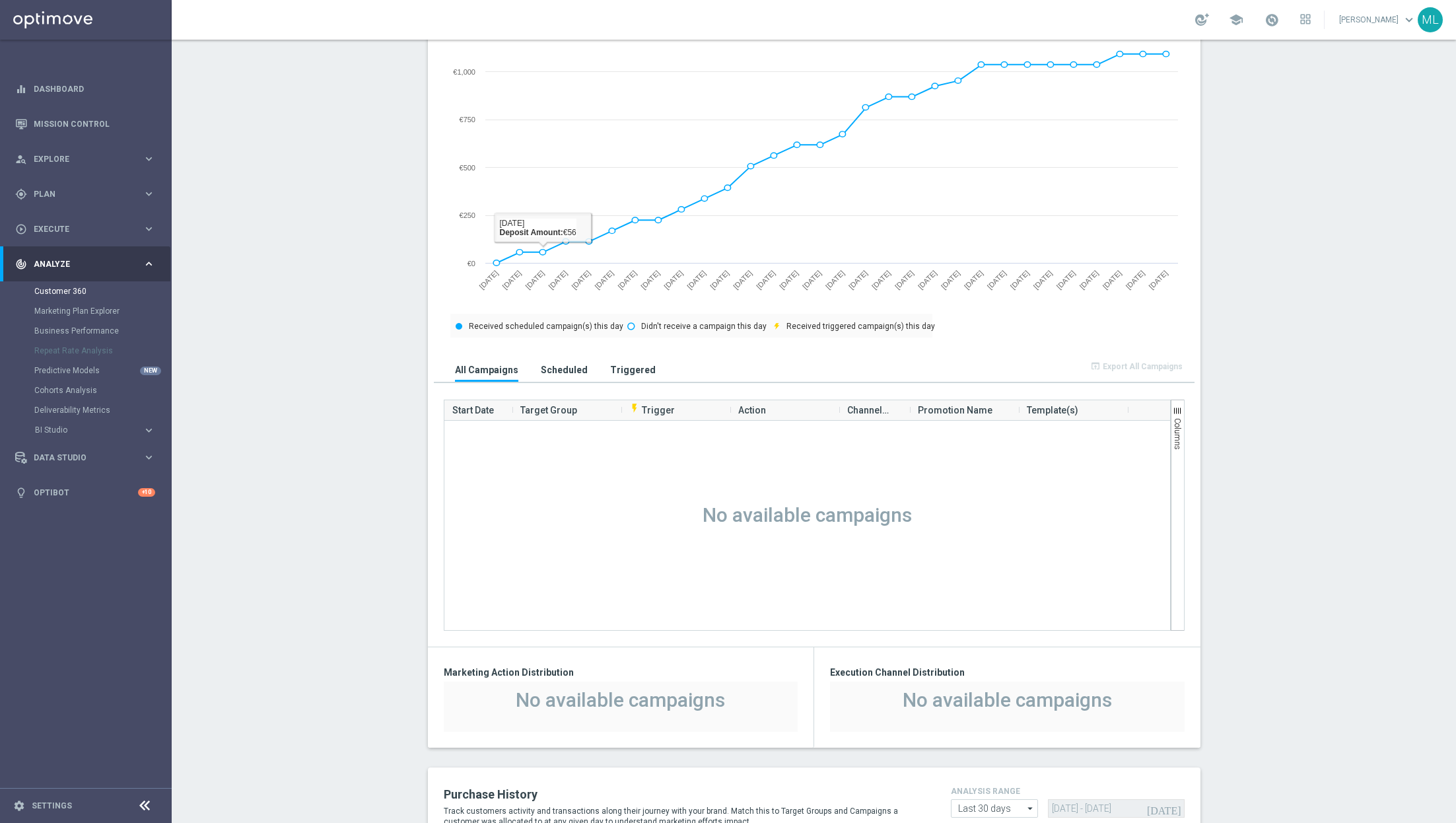
click at [562, 365] on h3 "Scheduled" at bounding box center [564, 370] width 47 height 12
click at [622, 366] on h3 "Triggered" at bounding box center [633, 370] width 46 height 12
click at [491, 366] on h3 "All Campaigns" at bounding box center [487, 370] width 63 height 12
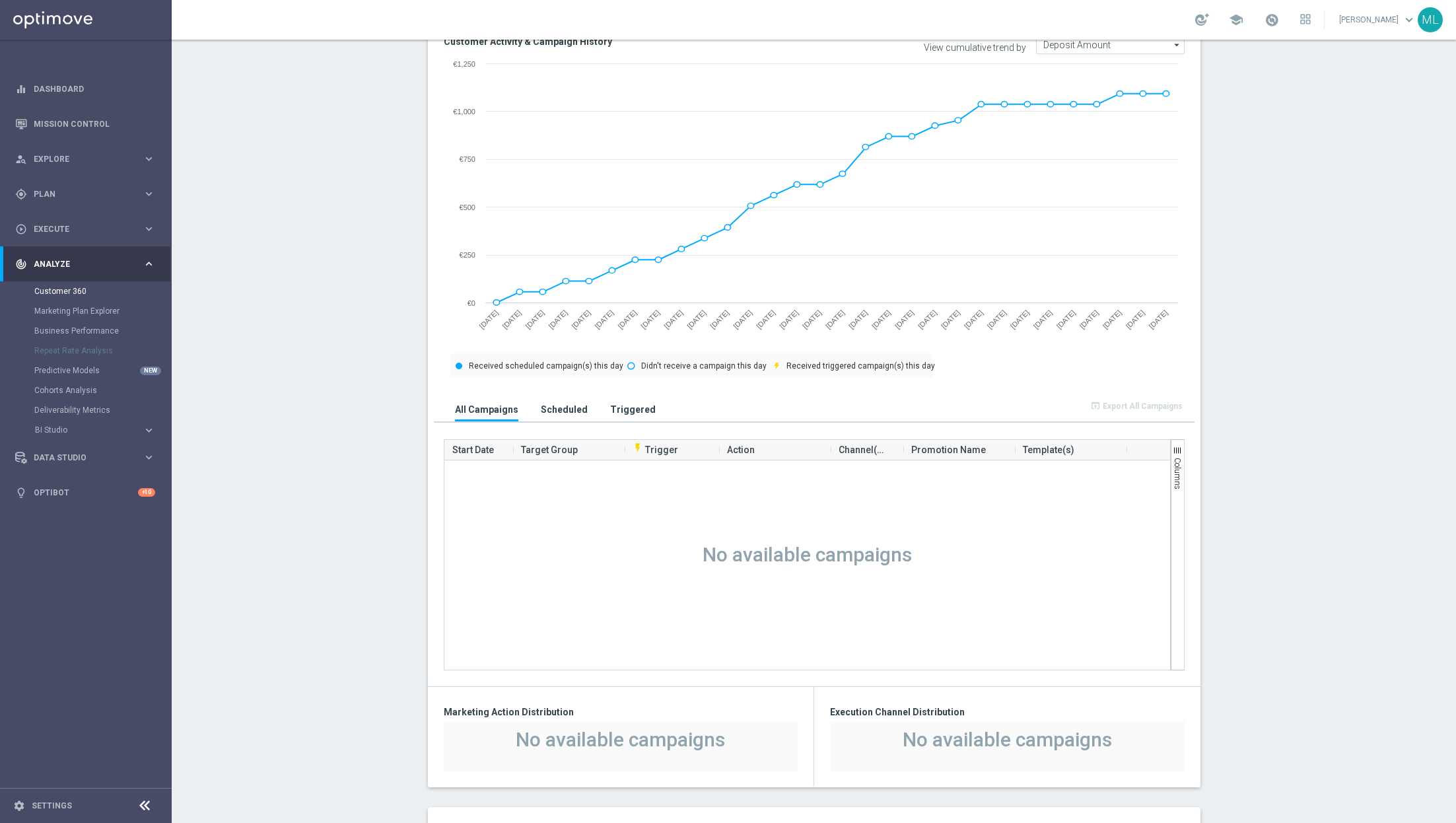
scroll to position [561, 0]
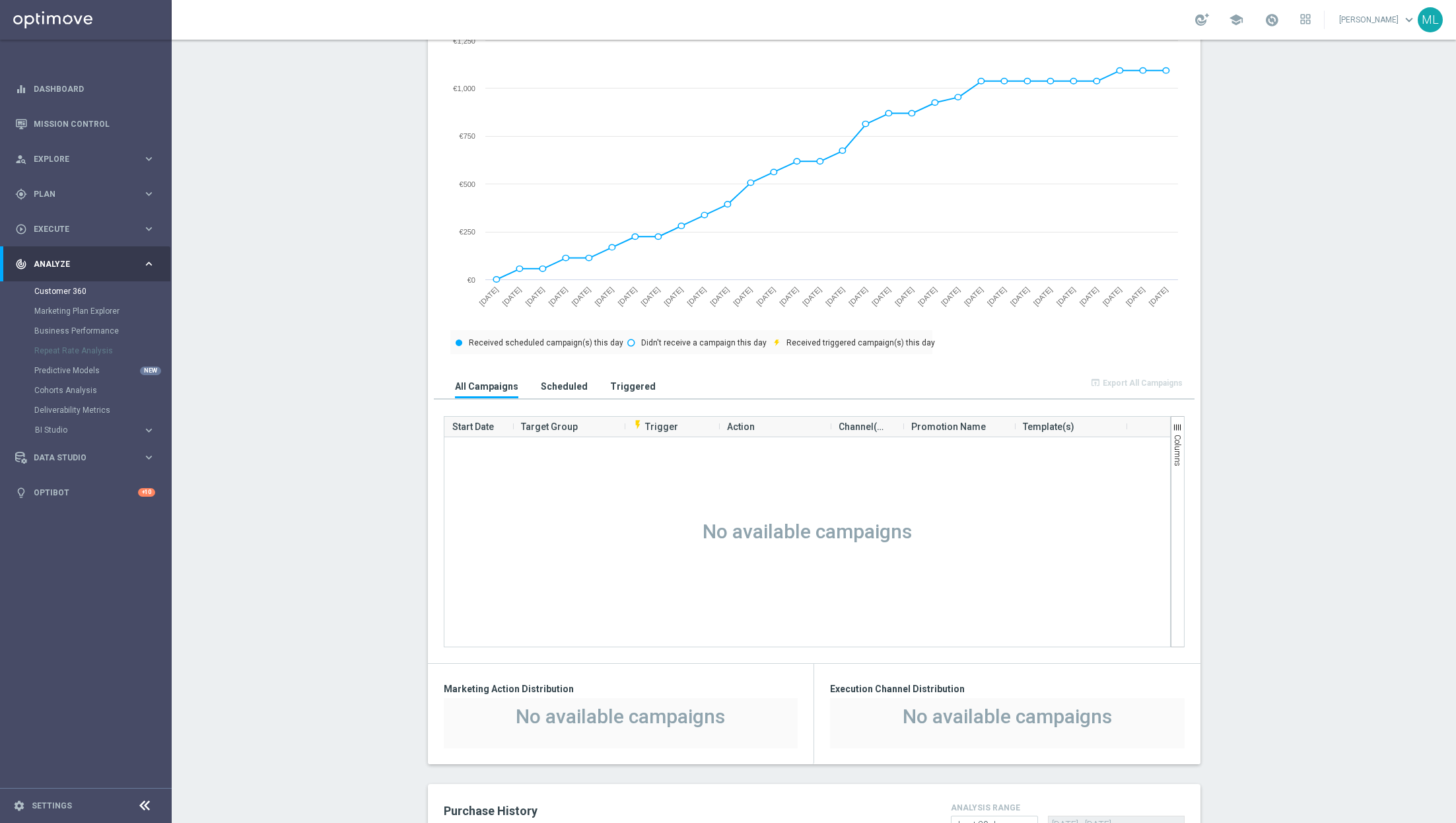
click at [560, 392] on button "Scheduled" at bounding box center [564, 385] width 53 height 24
click at [620, 384] on h3 "Triggered" at bounding box center [633, 386] width 46 height 12
click at [483, 385] on h3 "All Campaigns" at bounding box center [487, 386] width 63 height 12
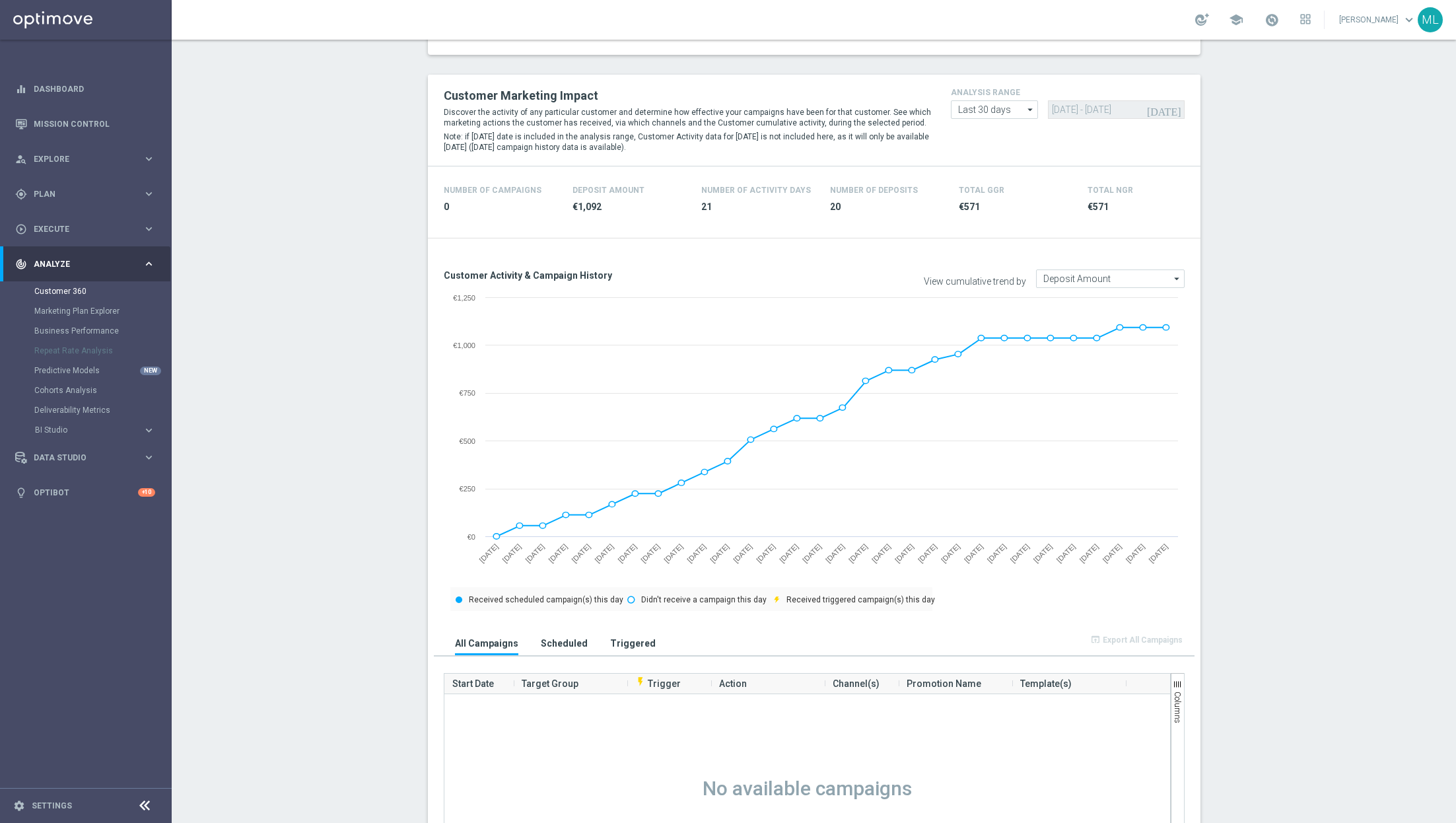
scroll to position [0, 0]
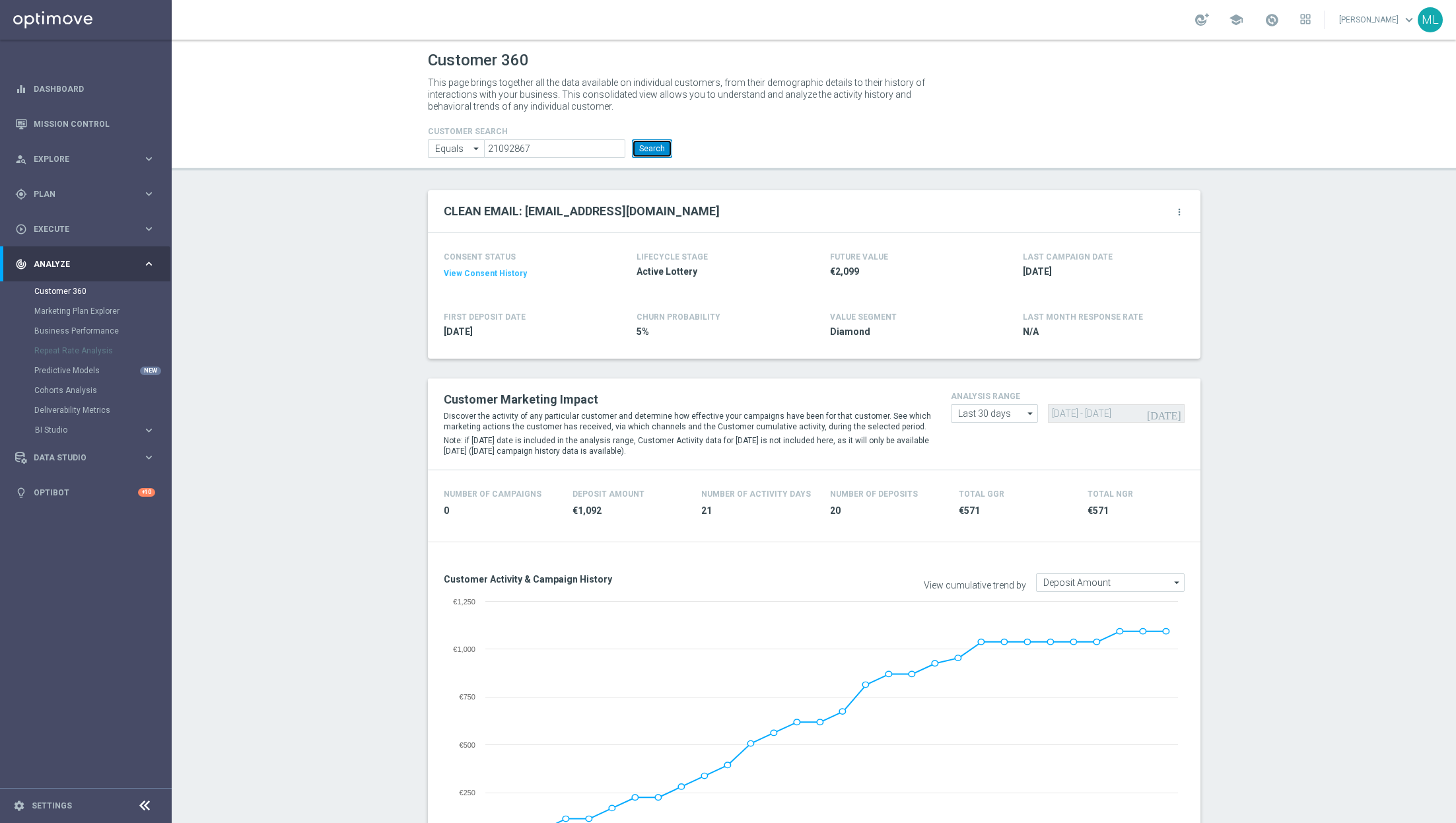
click at [648, 145] on button "Search" at bounding box center [652, 149] width 40 height 18
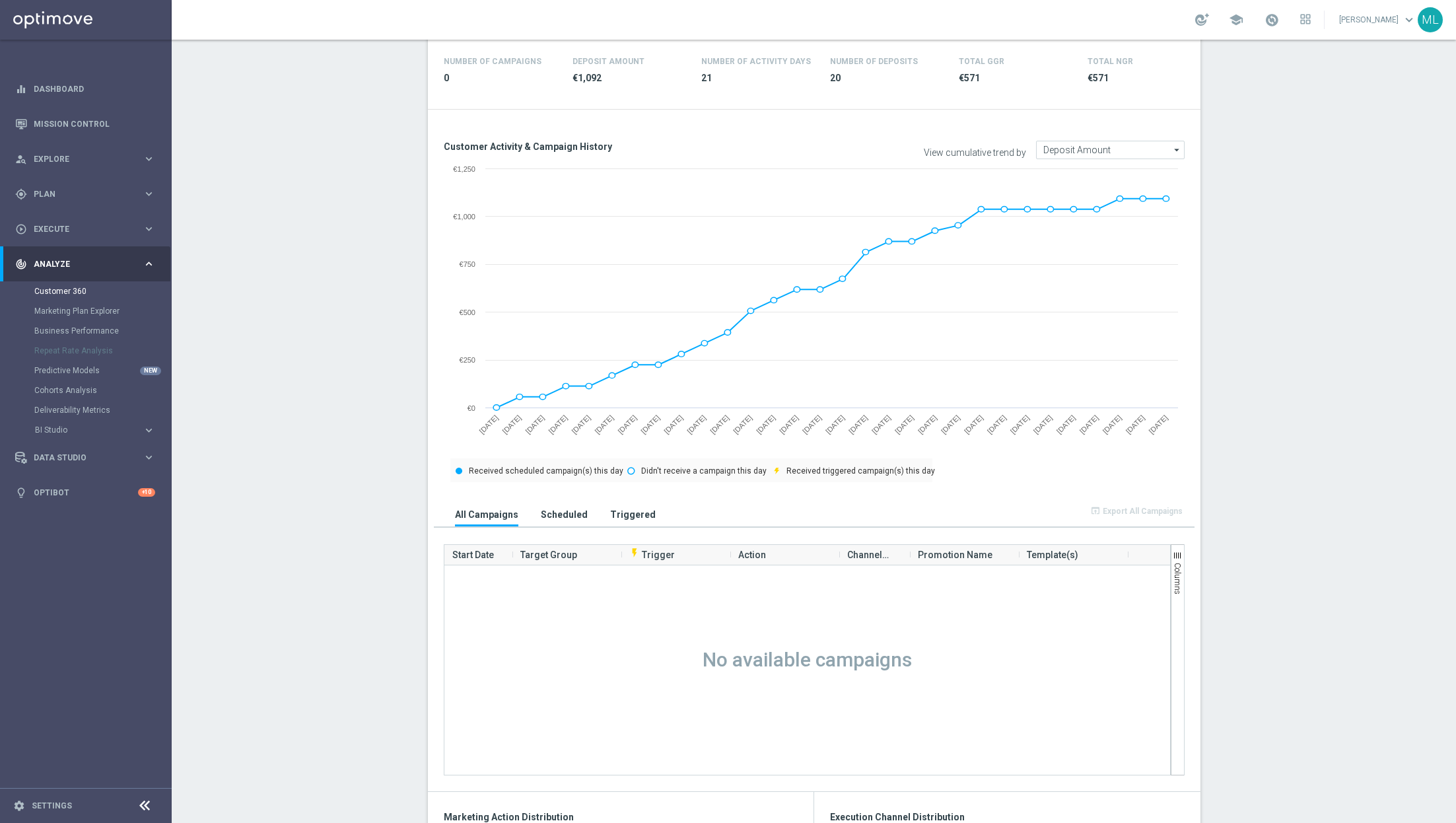
scroll to position [443, 0]
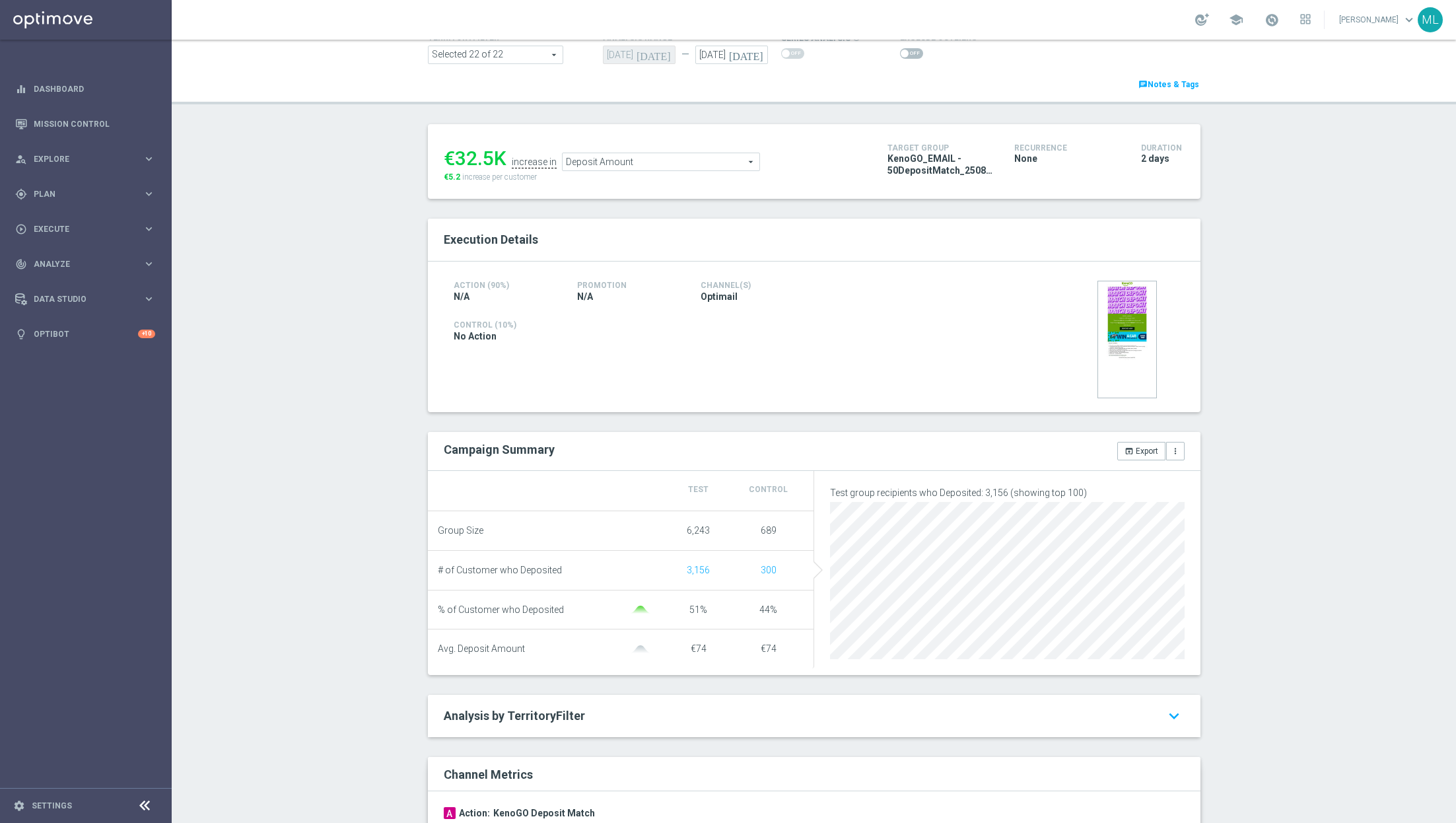
scroll to position [98, 0]
click at [724, 149] on span "Deposit Amount" at bounding box center [660, 158] width 197 height 17
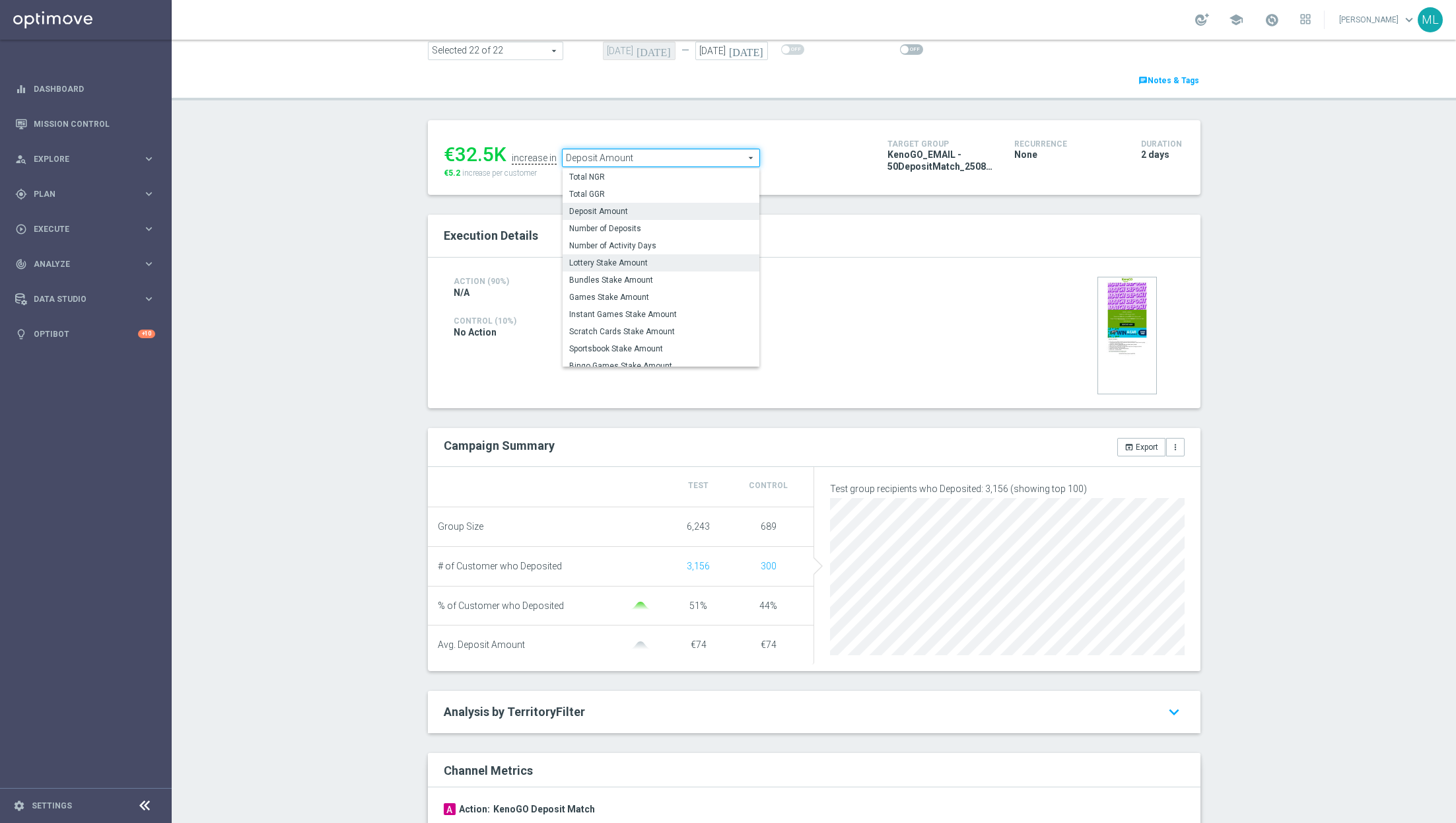
click at [663, 257] on span "Lottery Stake Amount" at bounding box center [660, 262] width 184 height 11
type input "Lottery Stake Amount"
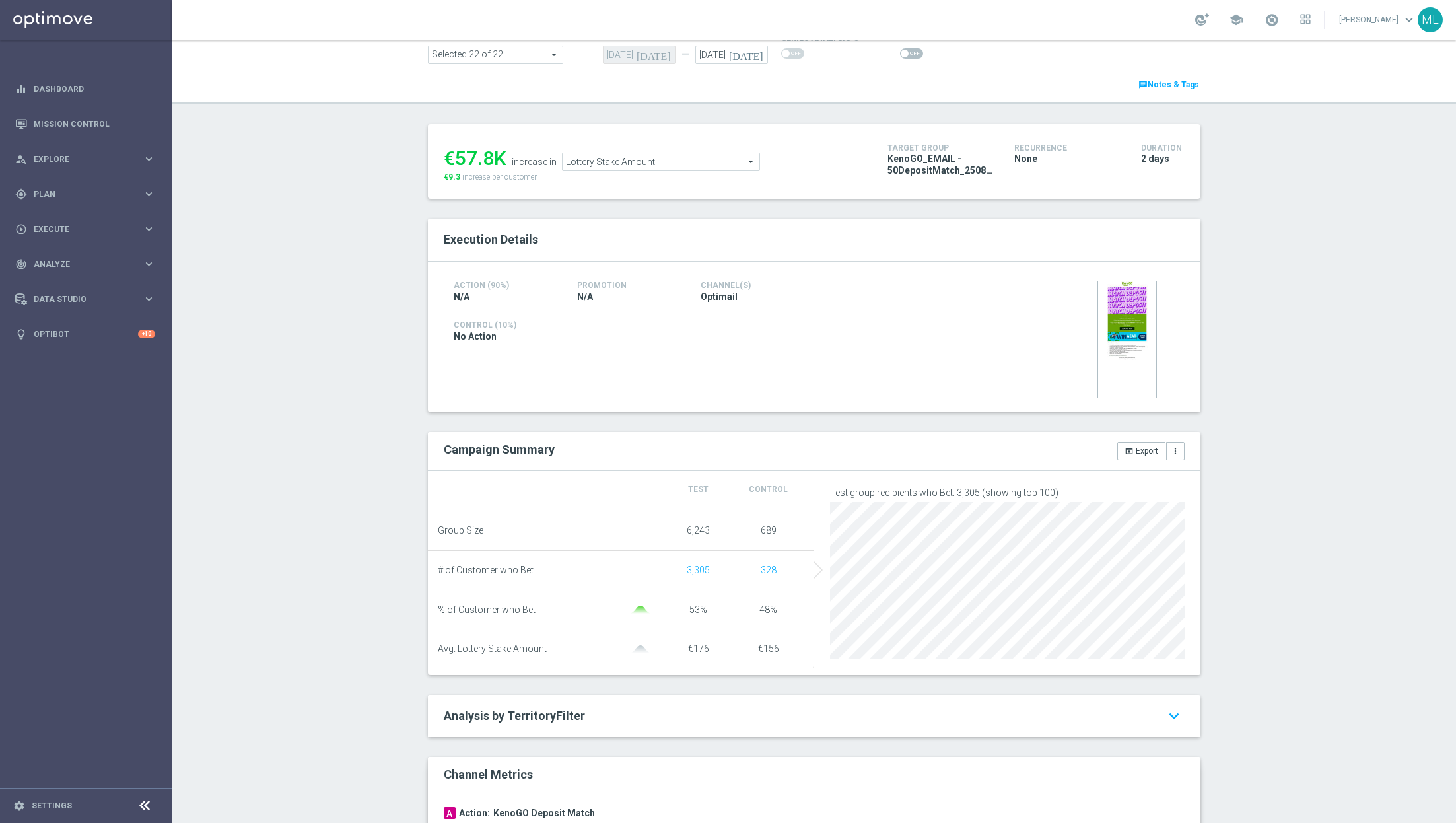
scroll to position [105, 0]
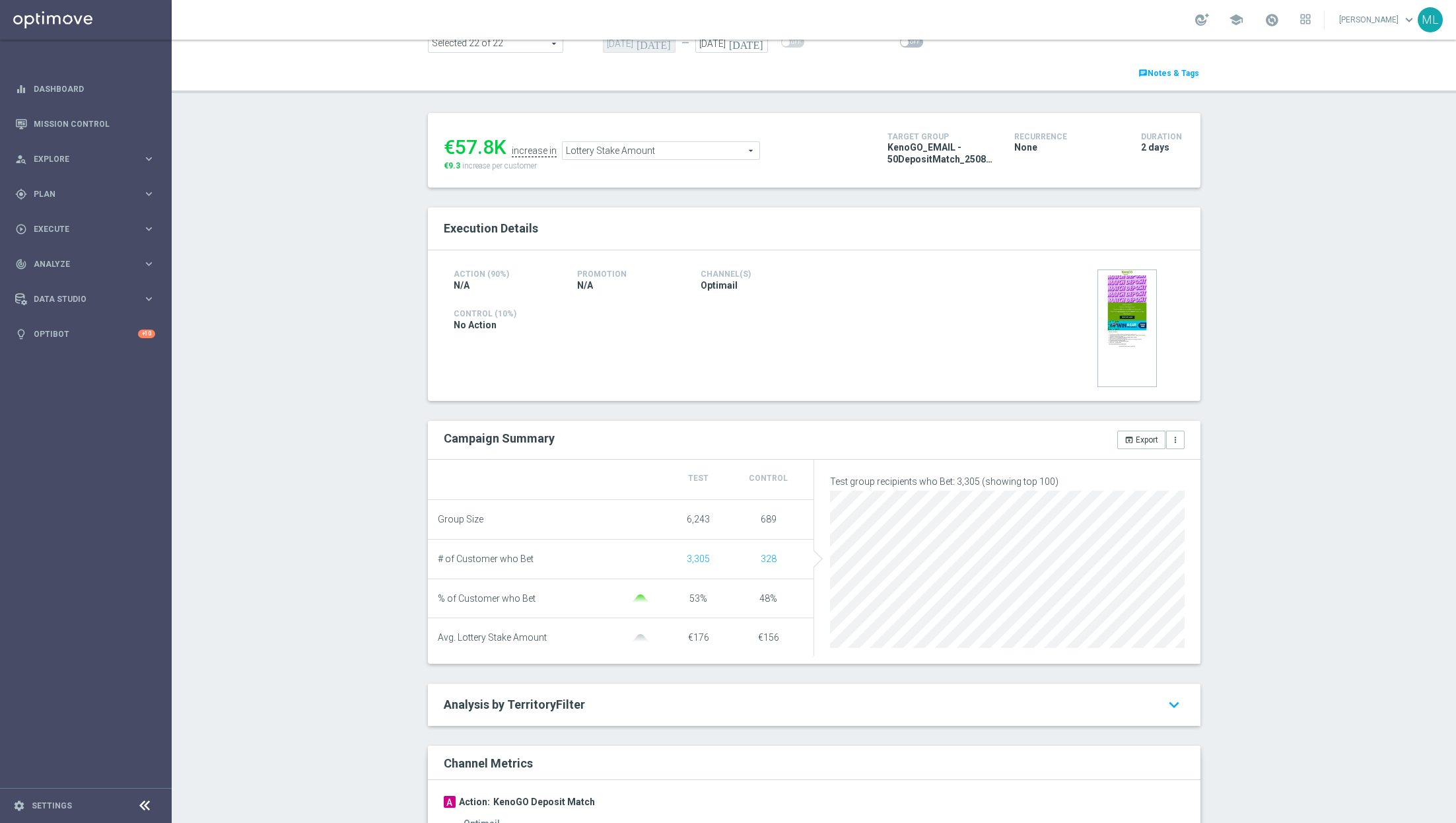
click at [1302, 447] on div "Test/Control Campaign Analysis This page presents all relevant information abou…" at bounding box center [814, 431] width 1284 height 783
click at [1345, 513] on div "Test/Control Campaign Analysis This page presents all relevant information abou…" at bounding box center [814, 431] width 1284 height 783
click at [1269, 510] on div "Test/Control Campaign Analysis This page presents all relevant information abou…" at bounding box center [814, 431] width 1284 height 783
